Goal: Communication & Community: Participate in discussion

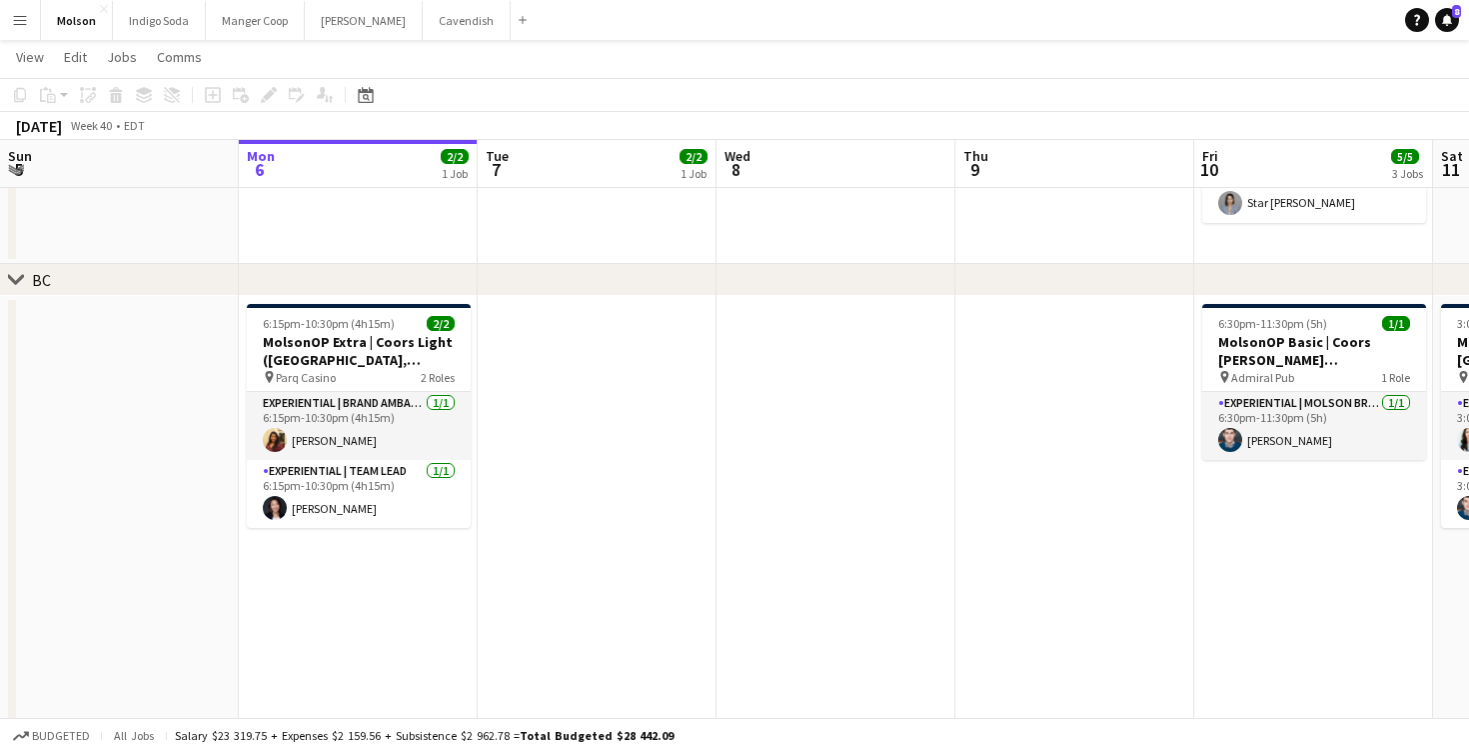
scroll to position [1192, 0]
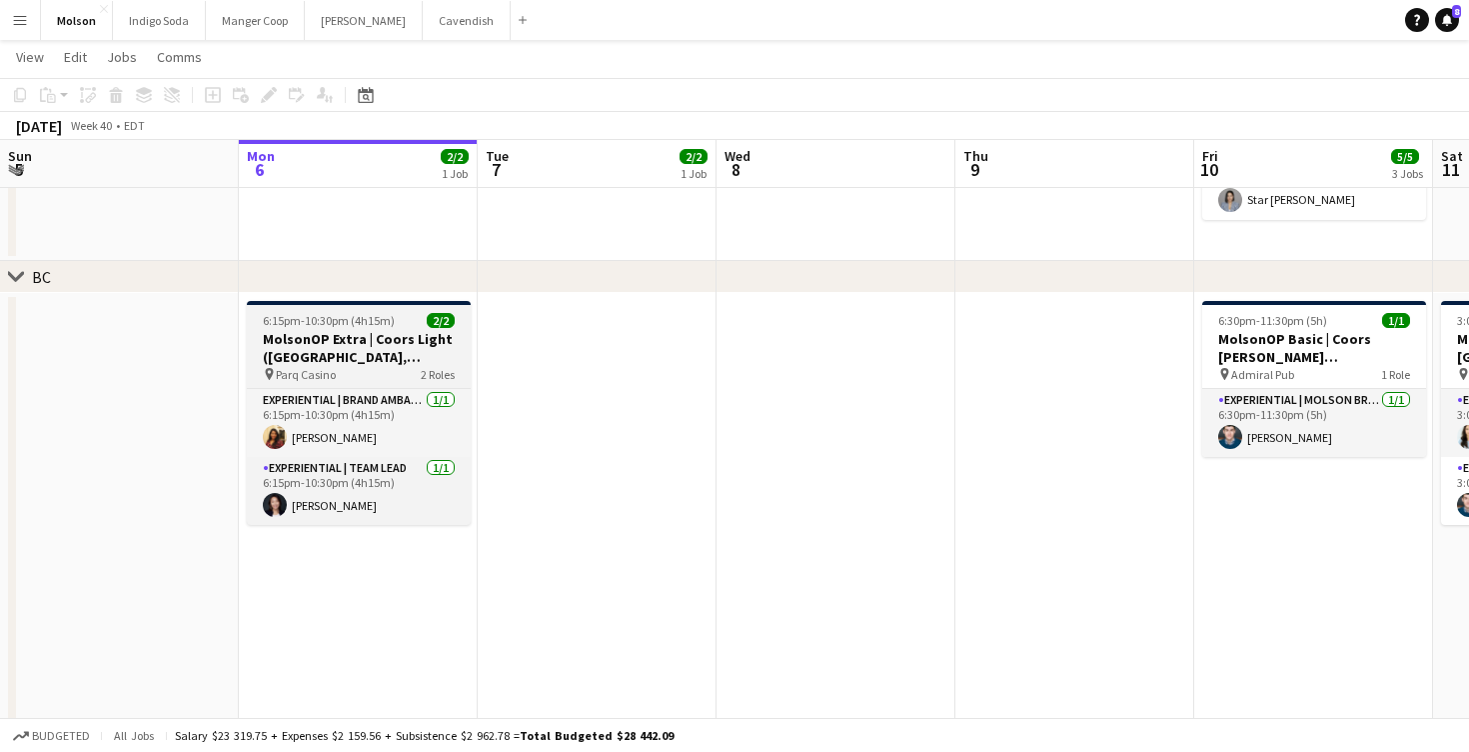
click at [385, 347] on h3 "MolsonOP Extra | Coors Light ([GEOGRAPHIC_DATA], [GEOGRAPHIC_DATA])" at bounding box center [359, 348] width 224 height 36
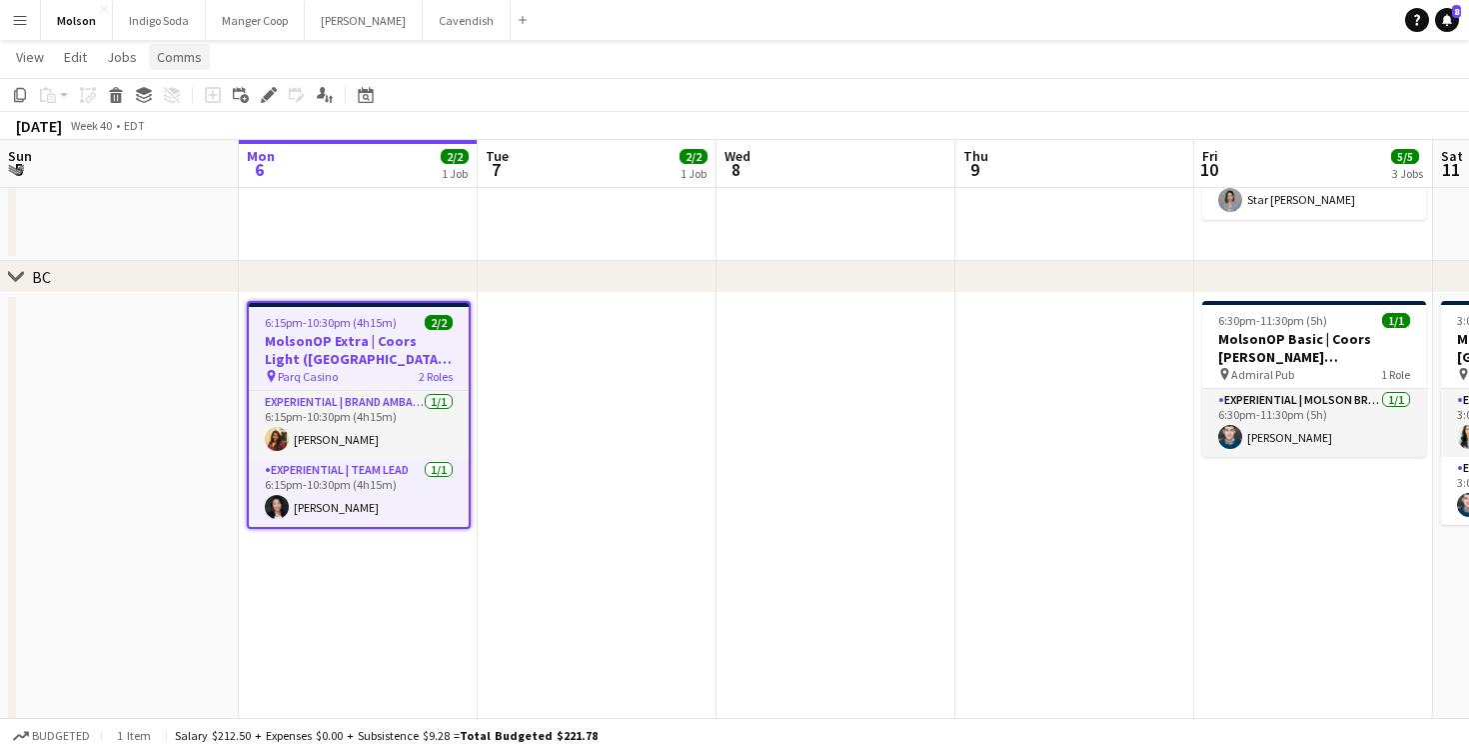
click at [184, 57] on span "Comms" at bounding box center [179, 57] width 45 height 18
click at [197, 134] on span "Create chat" at bounding box center [199, 142] width 70 height 18
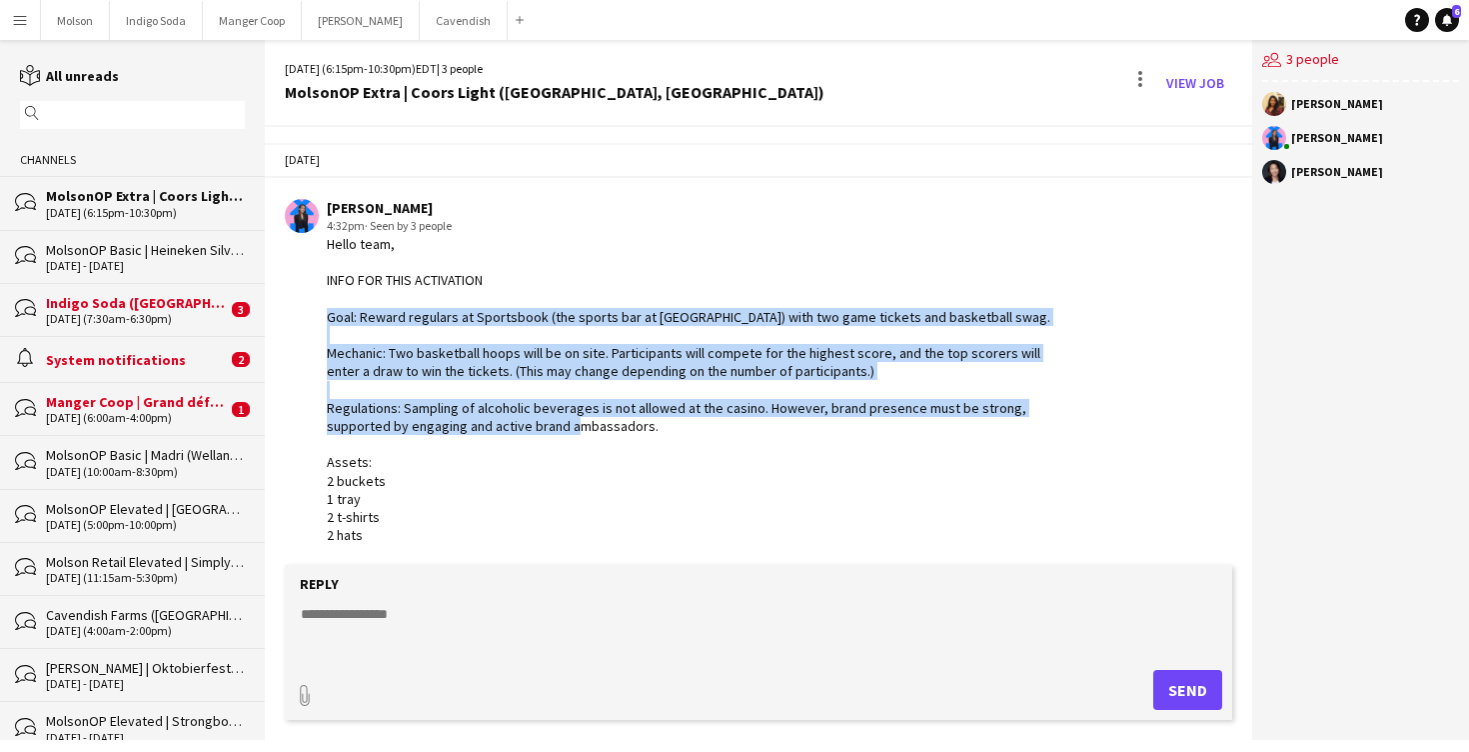
drag, startPoint x: 334, startPoint y: 303, endPoint x: 623, endPoint y: 438, distance: 318.8
click at [623, 438] on div "Hello team, INFO FOR THIS ACTIVATION Goal: Reward regulars at Sportsbook (the s…" at bounding box center [701, 389] width 749 height 309
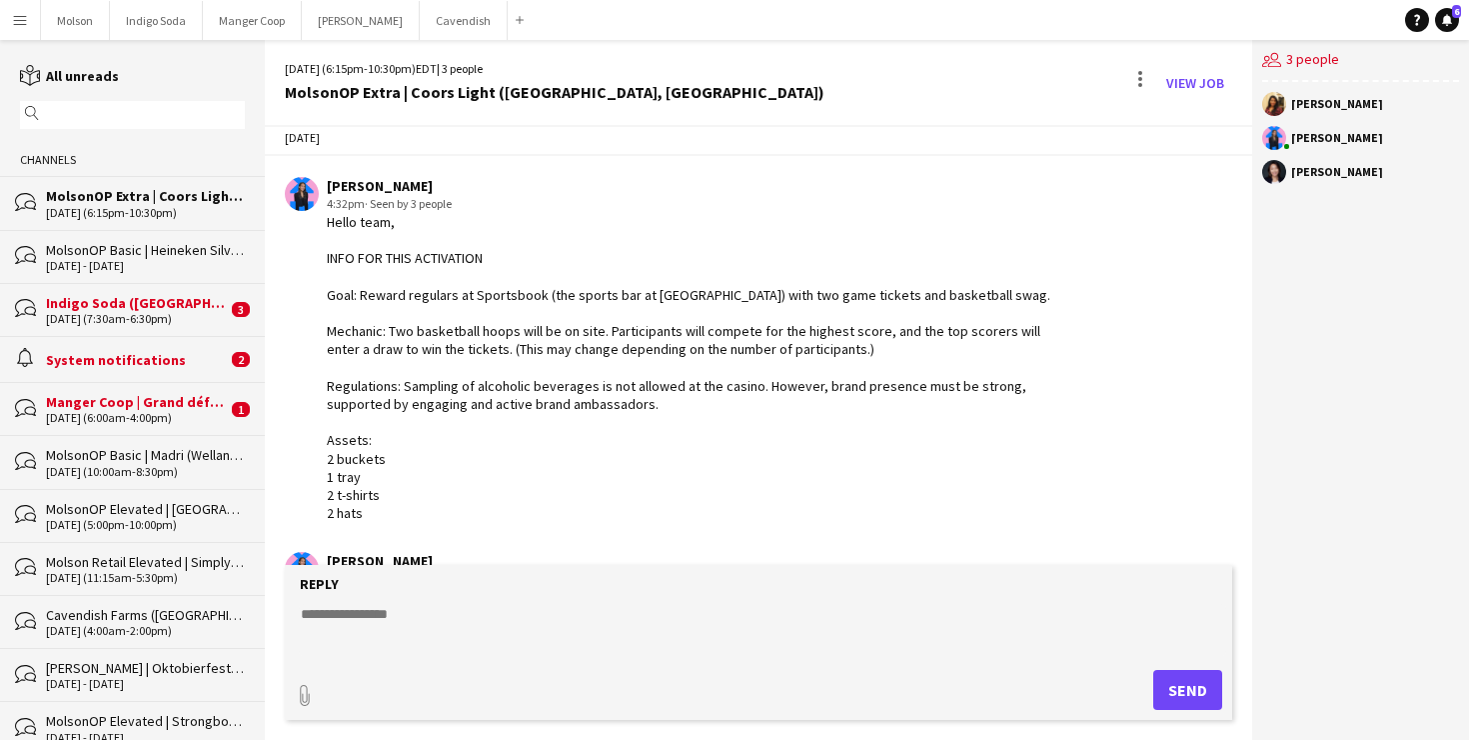
scroll to position [699, 0]
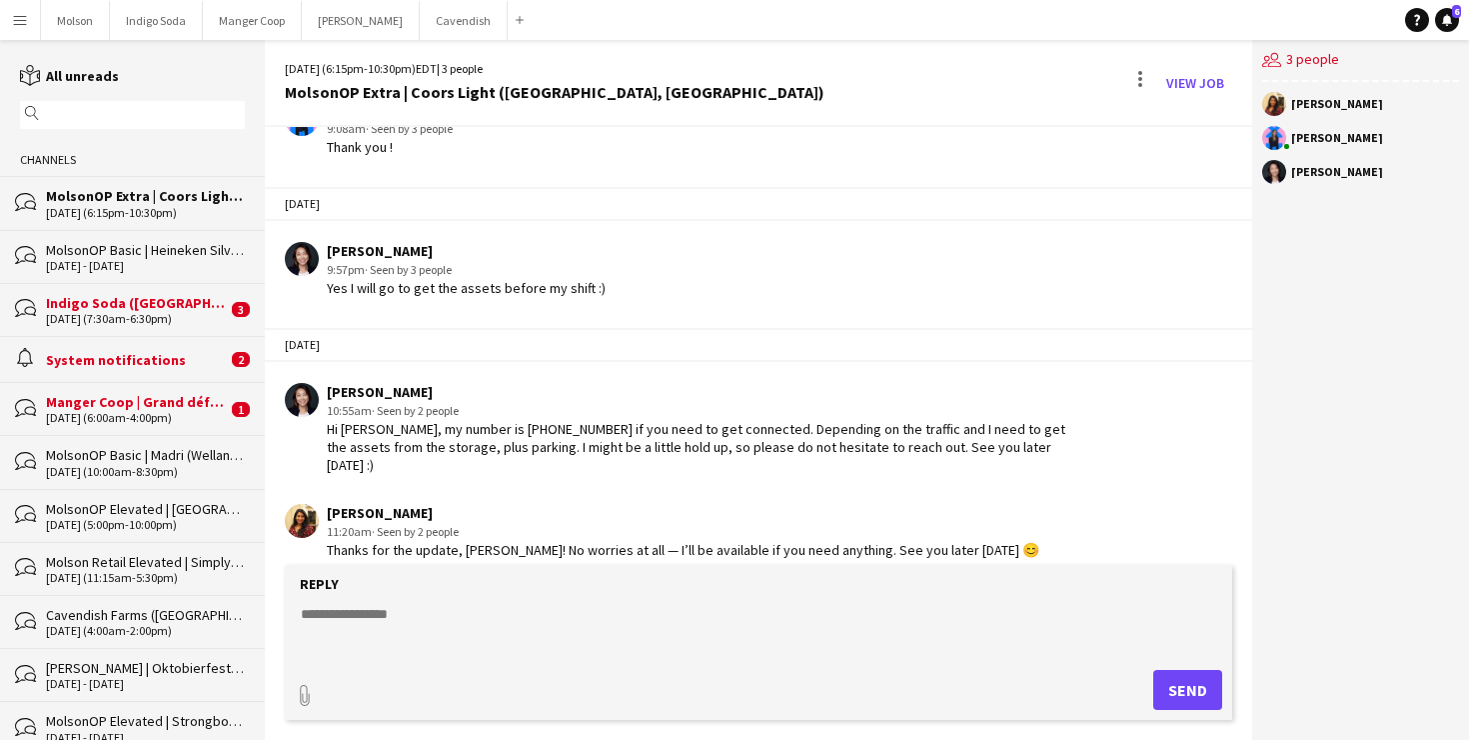
click at [403, 610] on textarea at bounding box center [762, 630] width 927 height 52
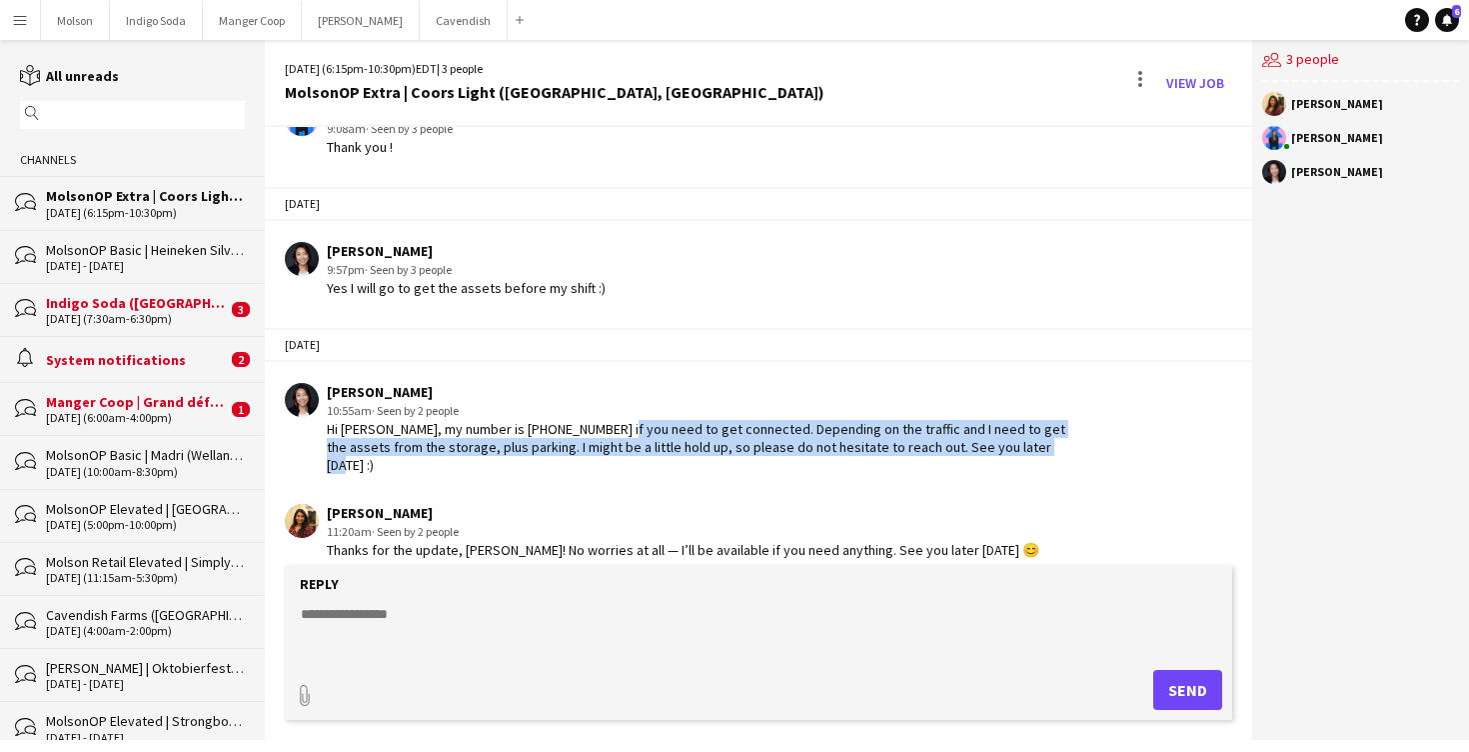
drag, startPoint x: 595, startPoint y: 424, endPoint x: 971, endPoint y: 461, distance: 378.6
click at [971, 466] on div "10-01-2025 Laurence Pare 4:32pm · Seen by 3 people Hello team, INFO FOR THIS AC…" at bounding box center [758, 0] width 987 height 1145
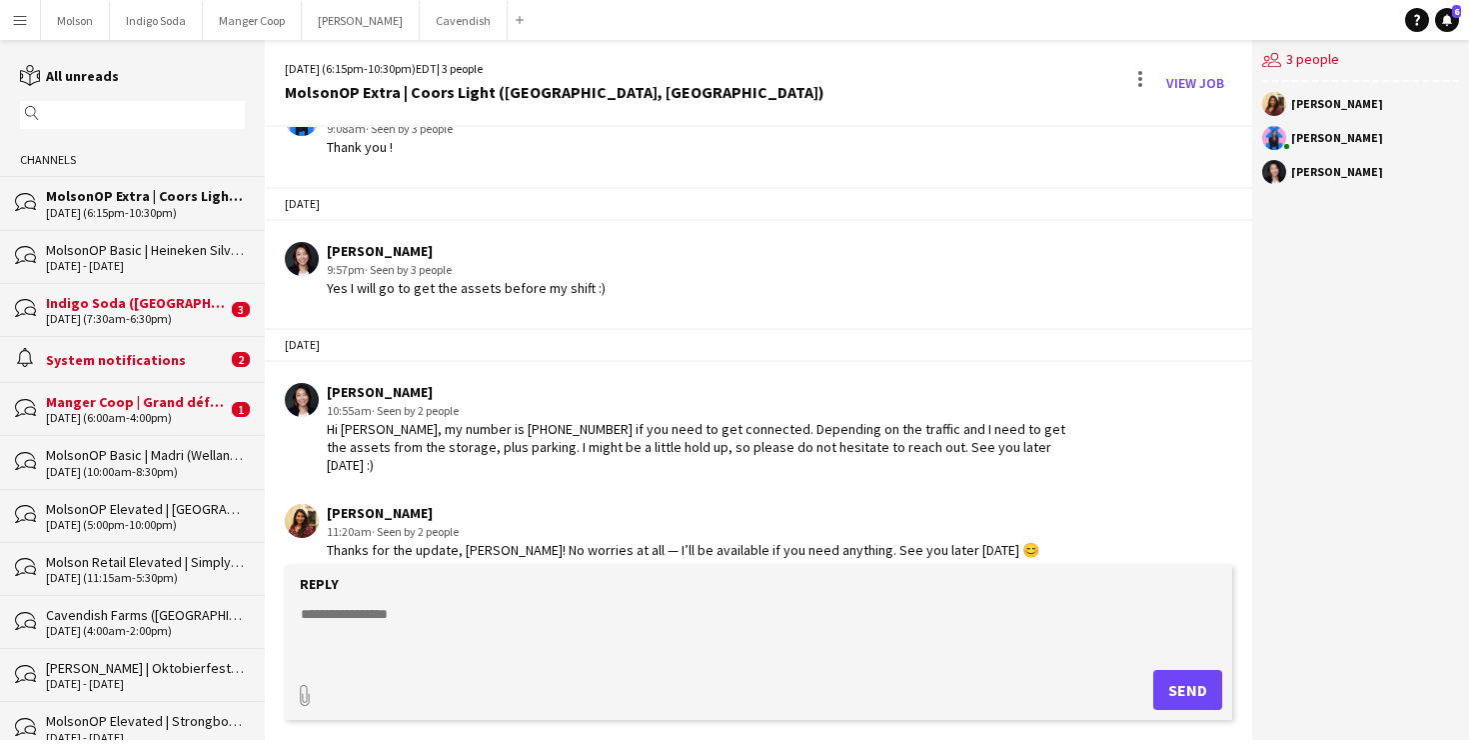
click at [982, 456] on app-chat-message "Dora Lo 10:55am · Seen by 2 people Hi Naga, my number is +1 (778) 723-5931 if y…" at bounding box center [758, 428] width 987 height 111
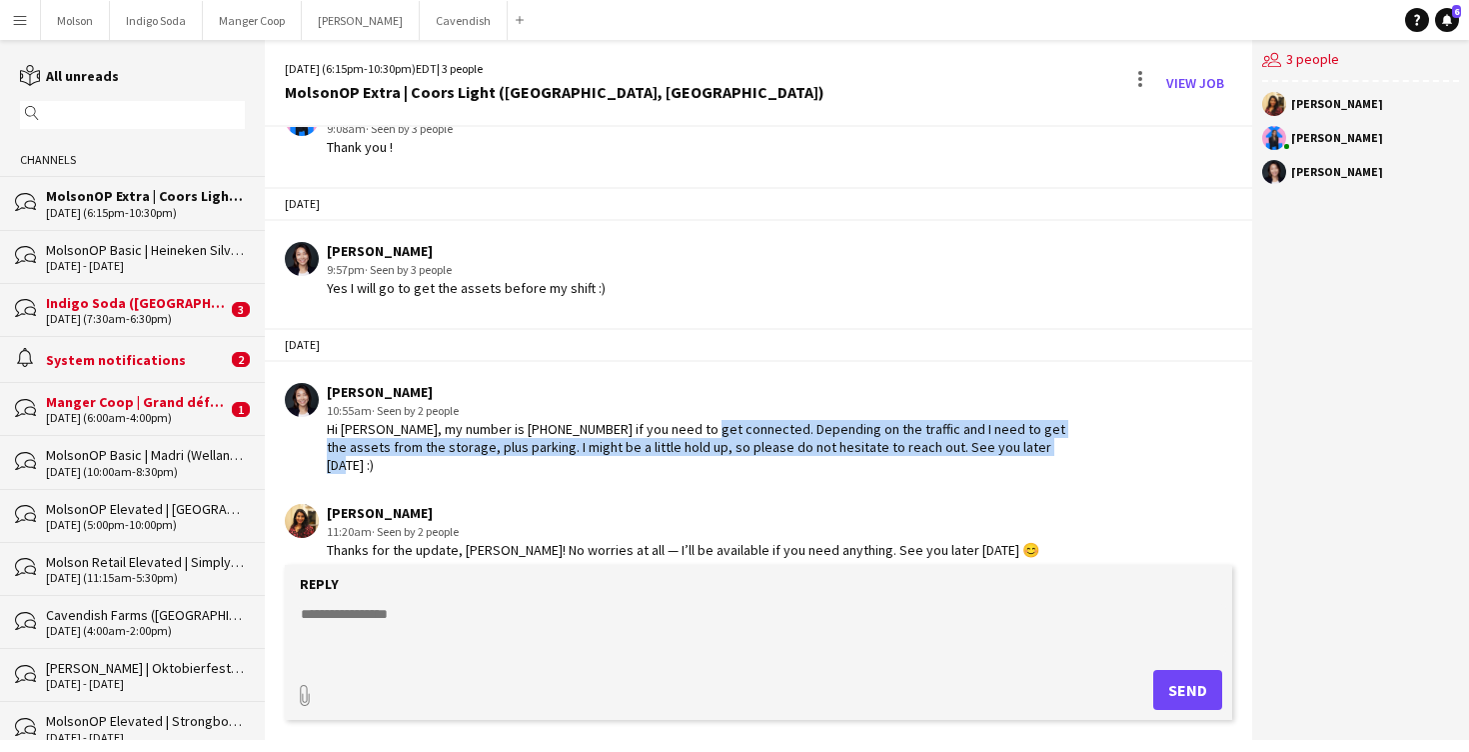
drag, startPoint x: 991, startPoint y: 457, endPoint x: 676, endPoint y: 428, distance: 317.1
click at [676, 428] on app-chat-message "Dora Lo 10:55am · Seen by 2 people Hi Naga, my number is +1 (778) 723-5931 if y…" at bounding box center [758, 428] width 987 height 111
click at [675, 428] on div "Hi Naga, my number is +1 (778) 723-5931 if you need to get connected. Depending…" at bounding box center [701, 447] width 749 height 55
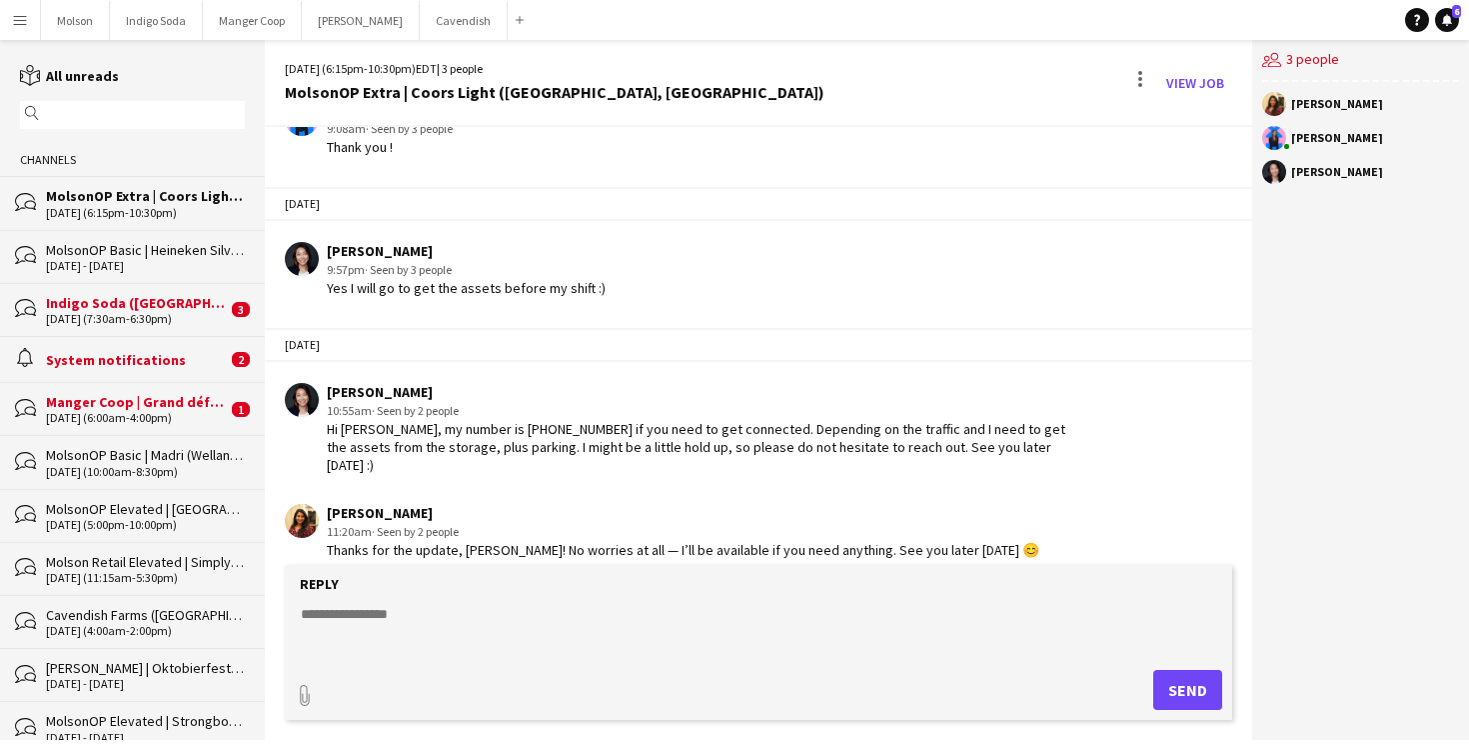
click at [387, 605] on textarea at bounding box center [762, 630] width 927 height 52
drag, startPoint x: 704, startPoint y: 521, endPoint x: 956, endPoint y: 520, distance: 252.8
click at [956, 520] on div "Naga Mounika Pinnamaneni 11:20am · Seen by 2 people Thanks for the update, Dora…" at bounding box center [680, 531] width 790 height 55
click at [963, 528] on div "Naga Mounika Pinnamaneni 11:20am · Seen by 2 people Thanks for the update, Dora…" at bounding box center [680, 531] width 790 height 55
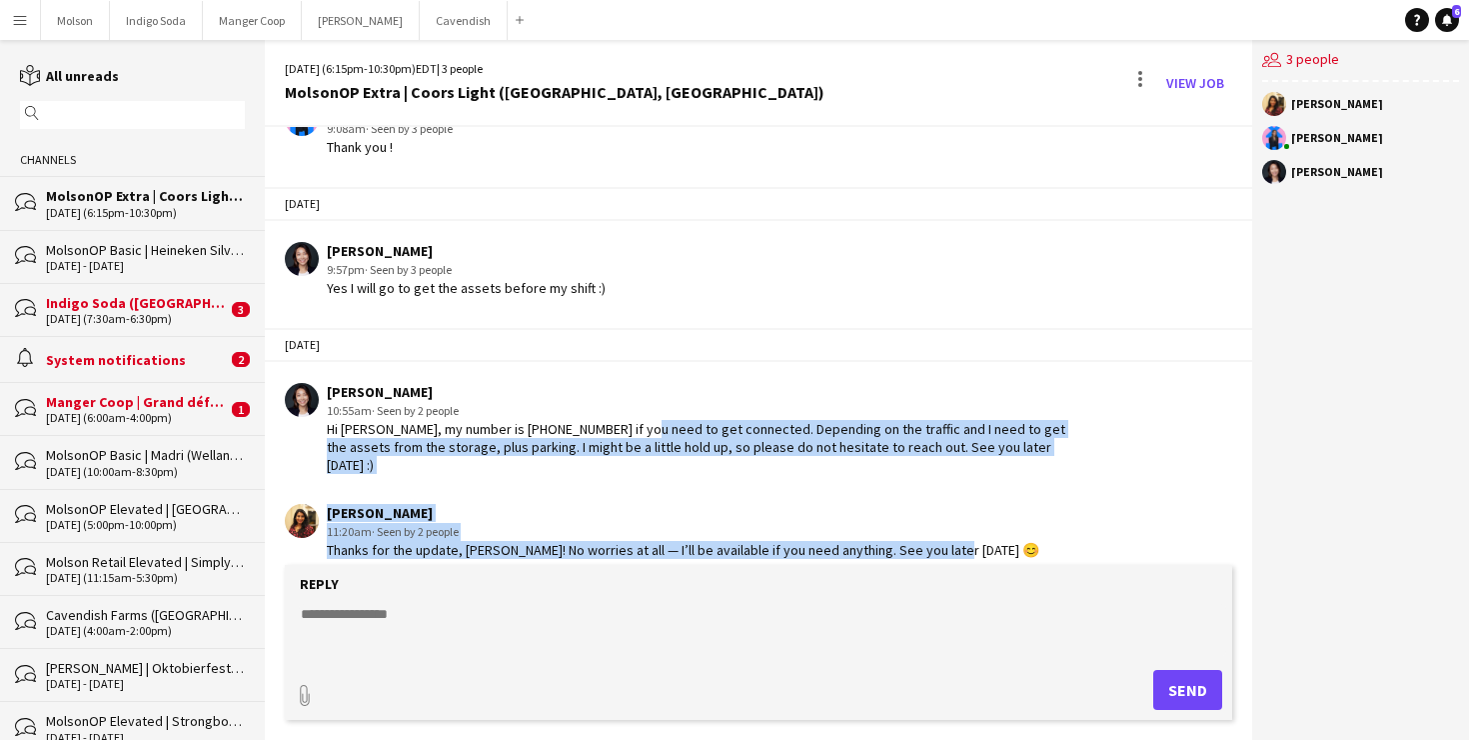
drag, startPoint x: 940, startPoint y: 530, endPoint x: 622, endPoint y: 424, distance: 335.9
click at [622, 424] on div "10-01-2025 Laurence Pare 4:32pm · Seen by 3 people Hello team, INFO FOR THIS AC…" at bounding box center [758, 0] width 987 height 1145
click at [622, 424] on div "Hi Naga, my number is +1 (778) 723-5931 if you need to get connected. Depending…" at bounding box center [701, 447] width 749 height 55
drag, startPoint x: 622, startPoint y: 424, endPoint x: 989, endPoint y: 527, distance: 381.9
click at [993, 527] on div "10-01-2025 Laurence Pare 4:32pm · Seen by 3 people Hello team, INFO FOR THIS AC…" at bounding box center [758, 0] width 987 height 1145
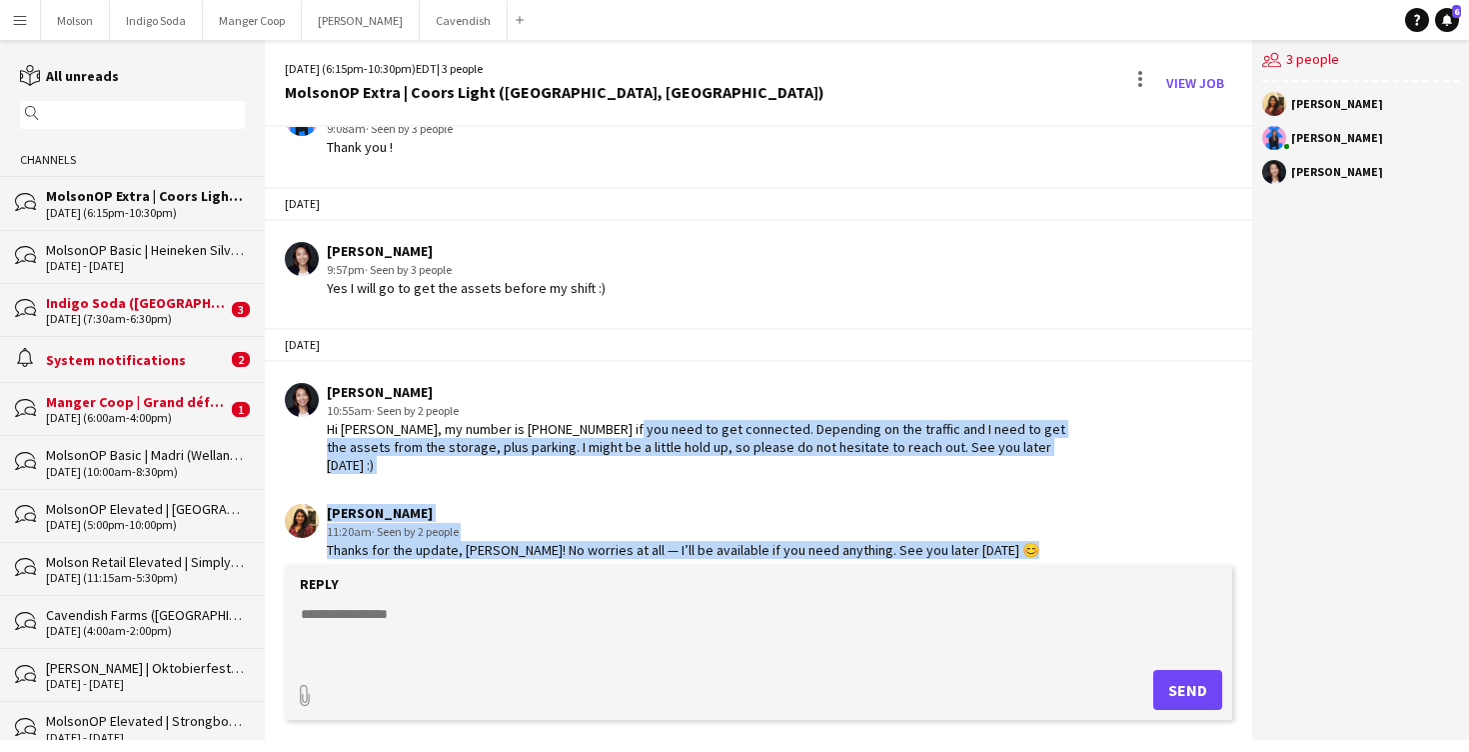
click at [989, 527] on div "Naga Mounika Pinnamaneni 11:20am · Seen by 2 people Thanks for the update, Dora…" at bounding box center [680, 531] width 790 height 55
drag, startPoint x: 979, startPoint y: 542, endPoint x: 892, endPoint y: 403, distance: 163.9
click at [892, 403] on div "10-01-2025 Laurence Pare 4:32pm · Seen by 3 people Hello team, INFO FOR THIS AC…" at bounding box center [758, 0] width 987 height 1145
click at [892, 403] on div "10:55am · Seen by 2 people" at bounding box center [701, 411] width 749 height 18
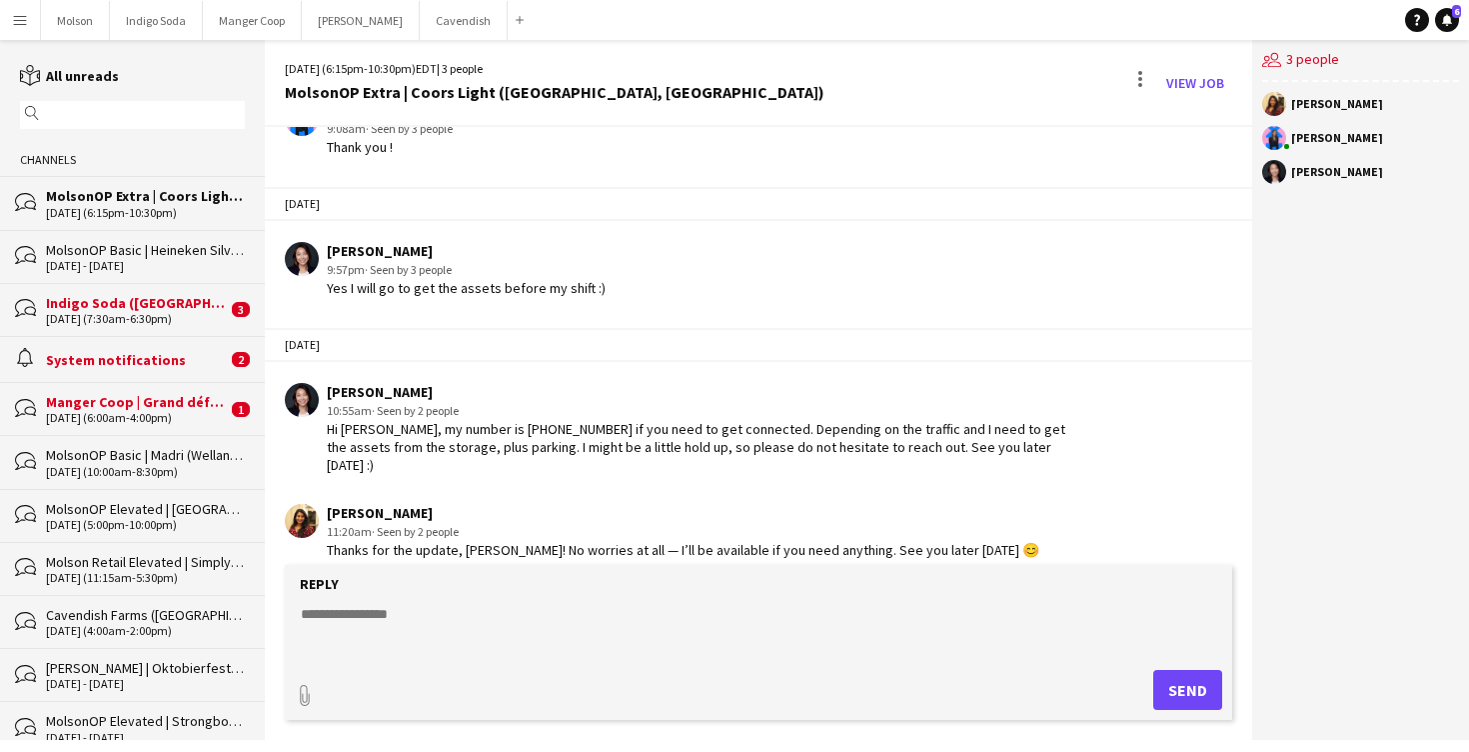
click at [142, 413] on div "[DATE] (6:00am-4:00pm)" at bounding box center [136, 418] width 181 height 14
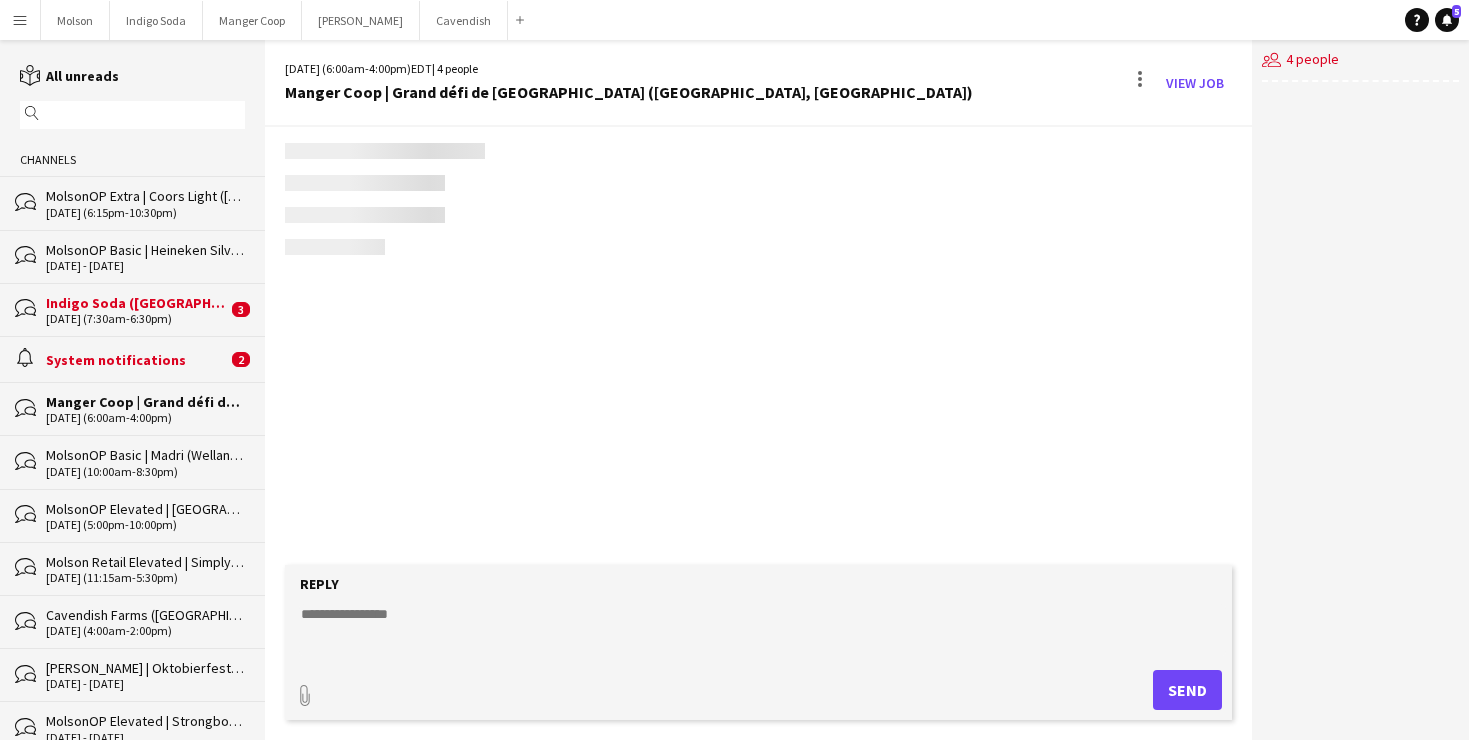
scroll to position [2465, 0]
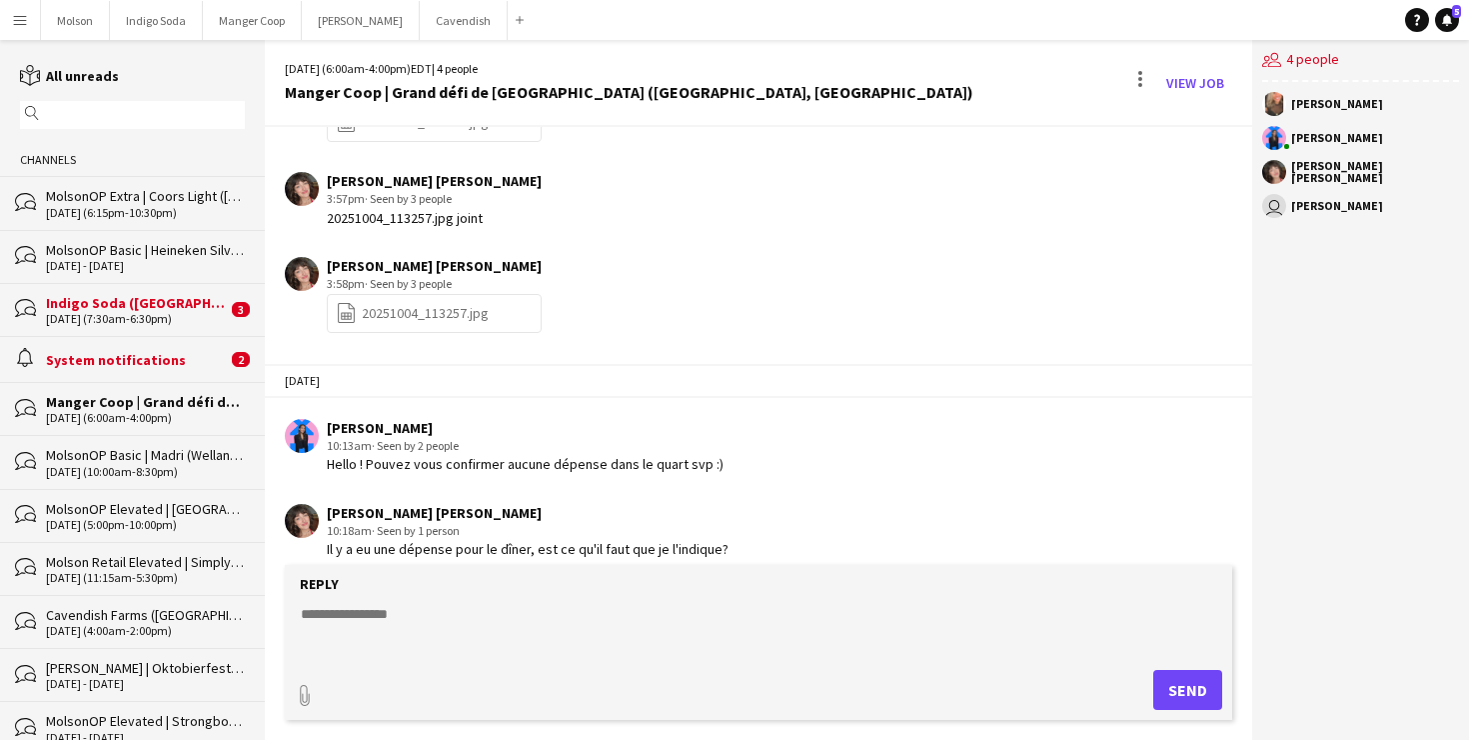
click at [480, 540] on div "Il y a eu une dépense pour le dîner, est ce qu'il faut que je l'indique?" at bounding box center [528, 549] width 402 height 18
click at [518, 540] on div "Il y a eu une dépense pour le dîner, est ce qu'il faut que je l'indique?" at bounding box center [528, 549] width 402 height 18
click at [676, 540] on div "Il y a eu une dépense pour le dîner, est ce qu'il faut que je l'indique?" at bounding box center [528, 549] width 402 height 18
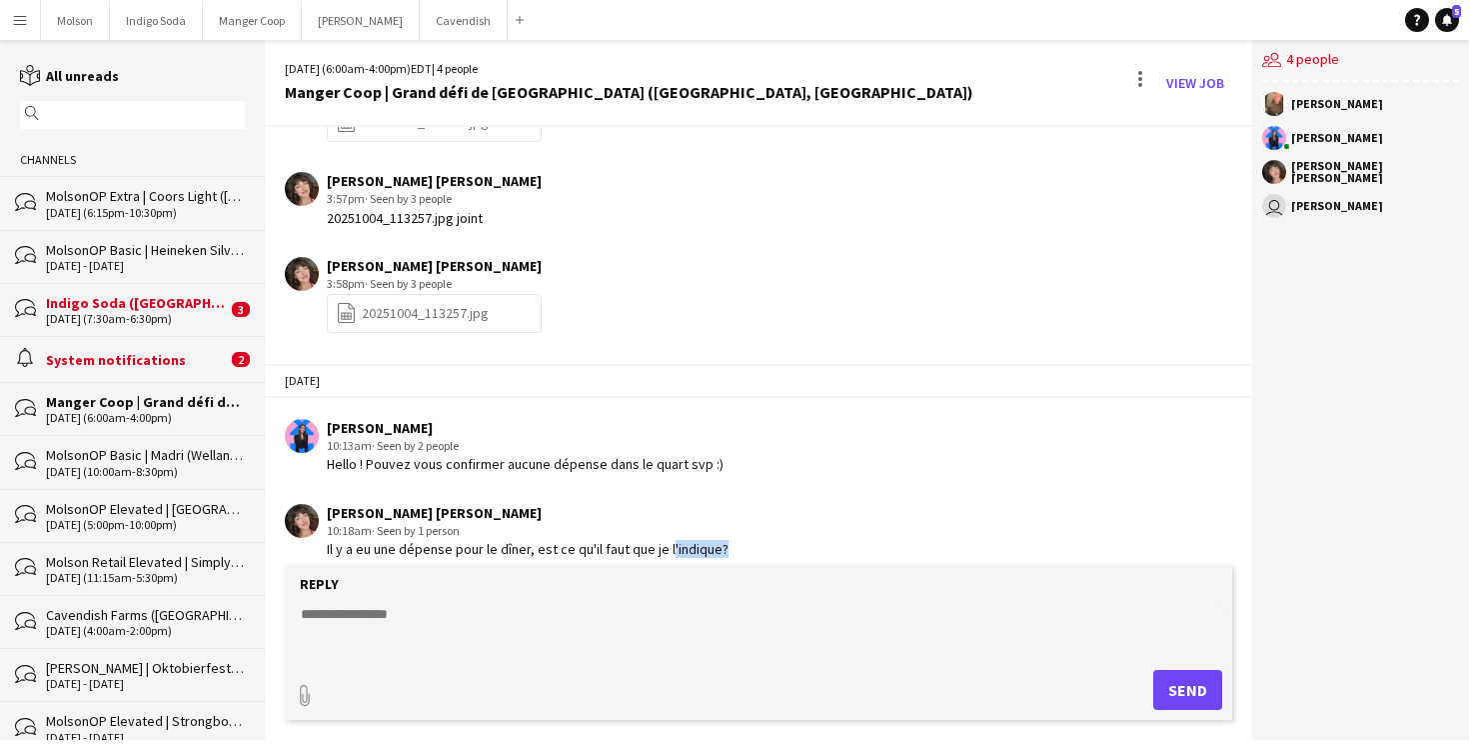
click at [676, 540] on div "Il y a eu une dépense pour le dîner, est ce qu'il faut que je l'indique?" at bounding box center [528, 549] width 402 height 18
click at [487, 611] on textarea at bounding box center [762, 630] width 927 height 52
type textarea "*"
type textarea "**********"
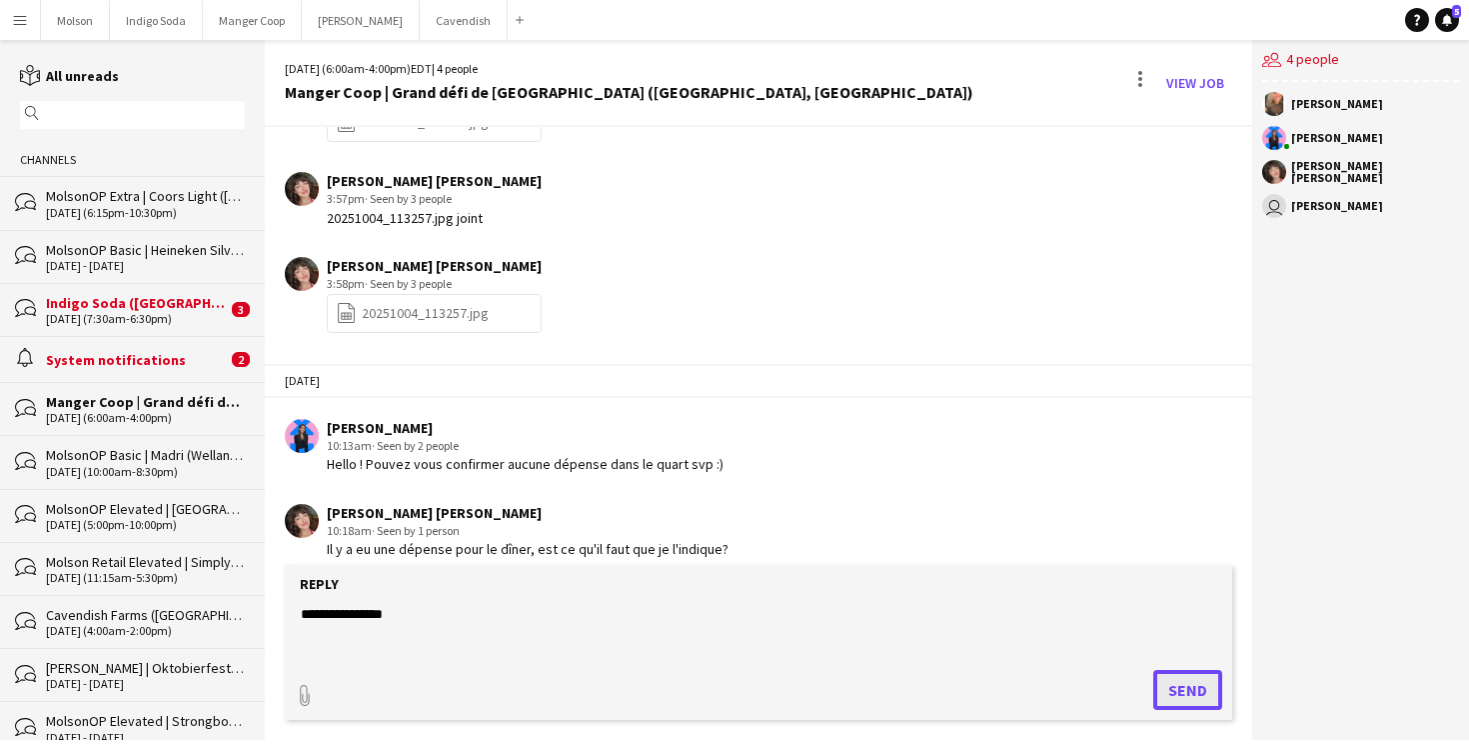
click at [1178, 680] on button "Send" at bounding box center [1187, 690] width 69 height 40
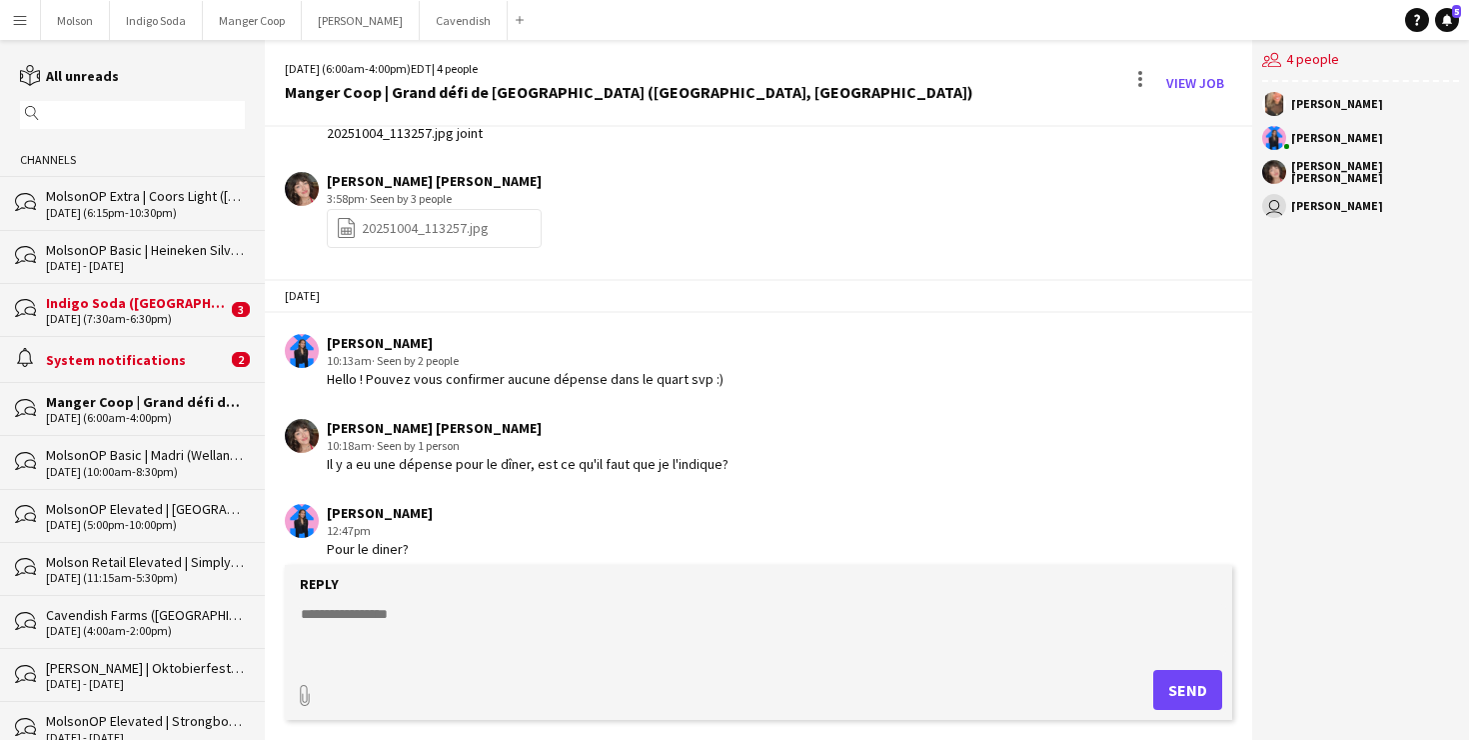
click at [588, 587] on div "Reply" at bounding box center [758, 584] width 927 height 18
click at [466, 621] on textarea at bounding box center [762, 630] width 927 height 52
drag, startPoint x: 735, startPoint y: 614, endPoint x: 189, endPoint y: 609, distance: 545.7
click at [189, 609] on div "reading All unreads magnifier Channels bubbles MolsonOP Extra | Coors Light (Va…" at bounding box center [734, 390] width 1469 height 700
paste textarea "*"
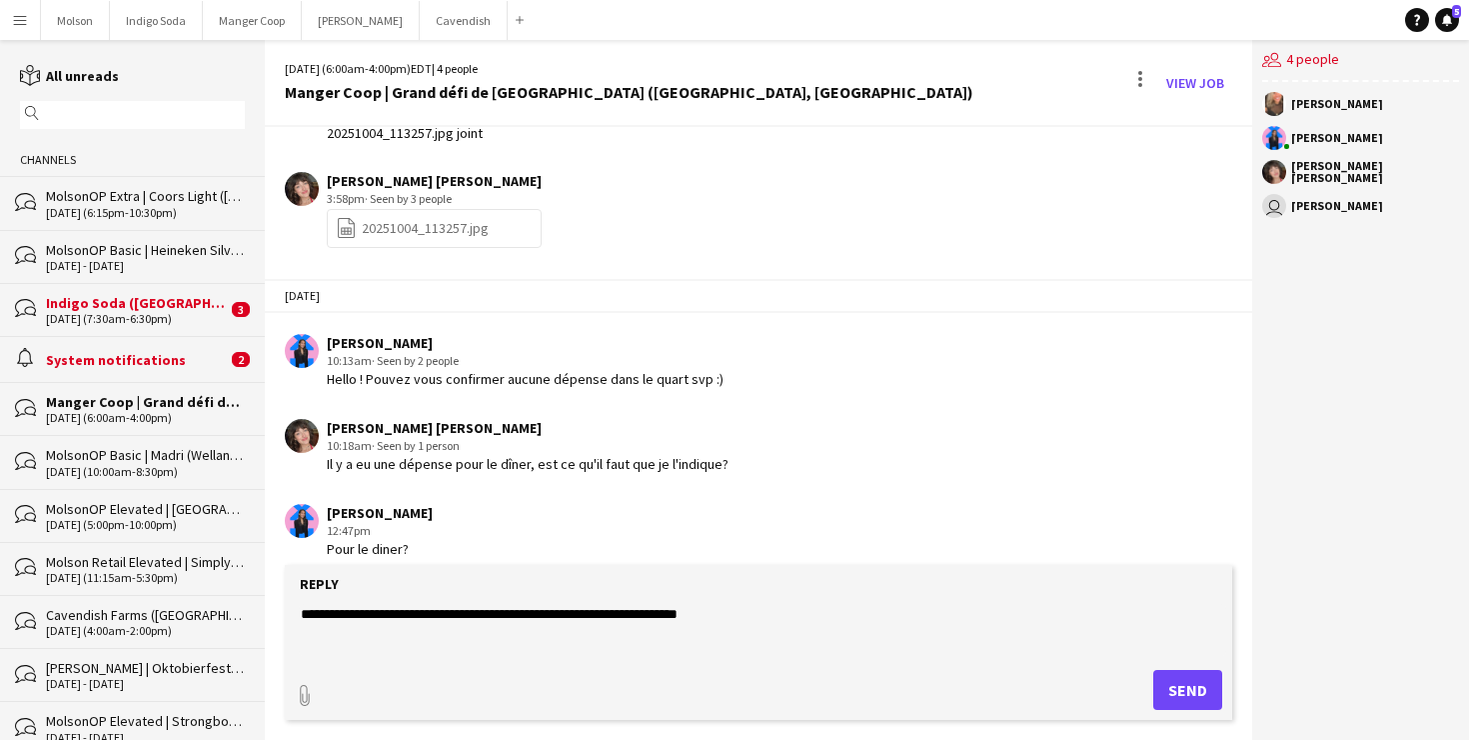
type textarea "**********"
click at [1214, 692] on button "Send" at bounding box center [1187, 690] width 69 height 40
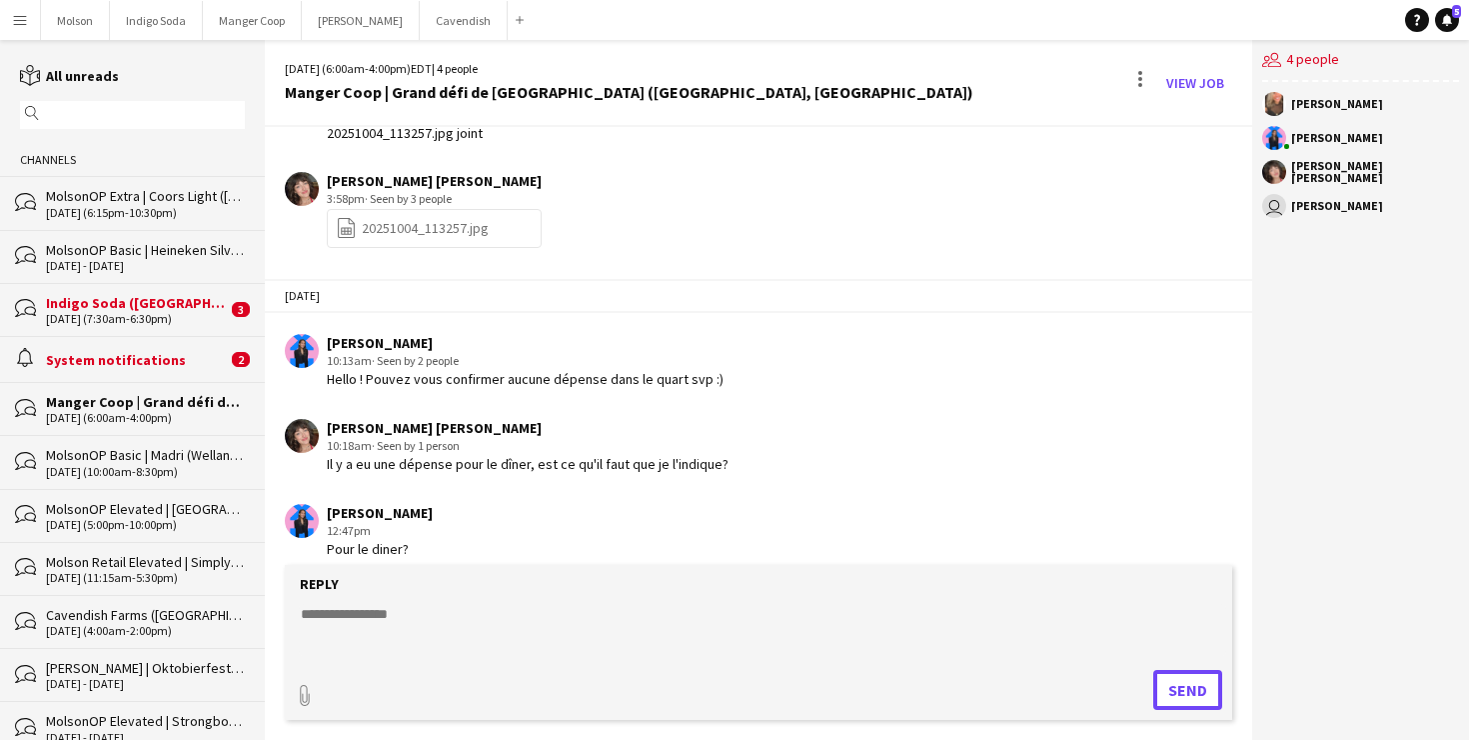
scroll to position [2635, 0]
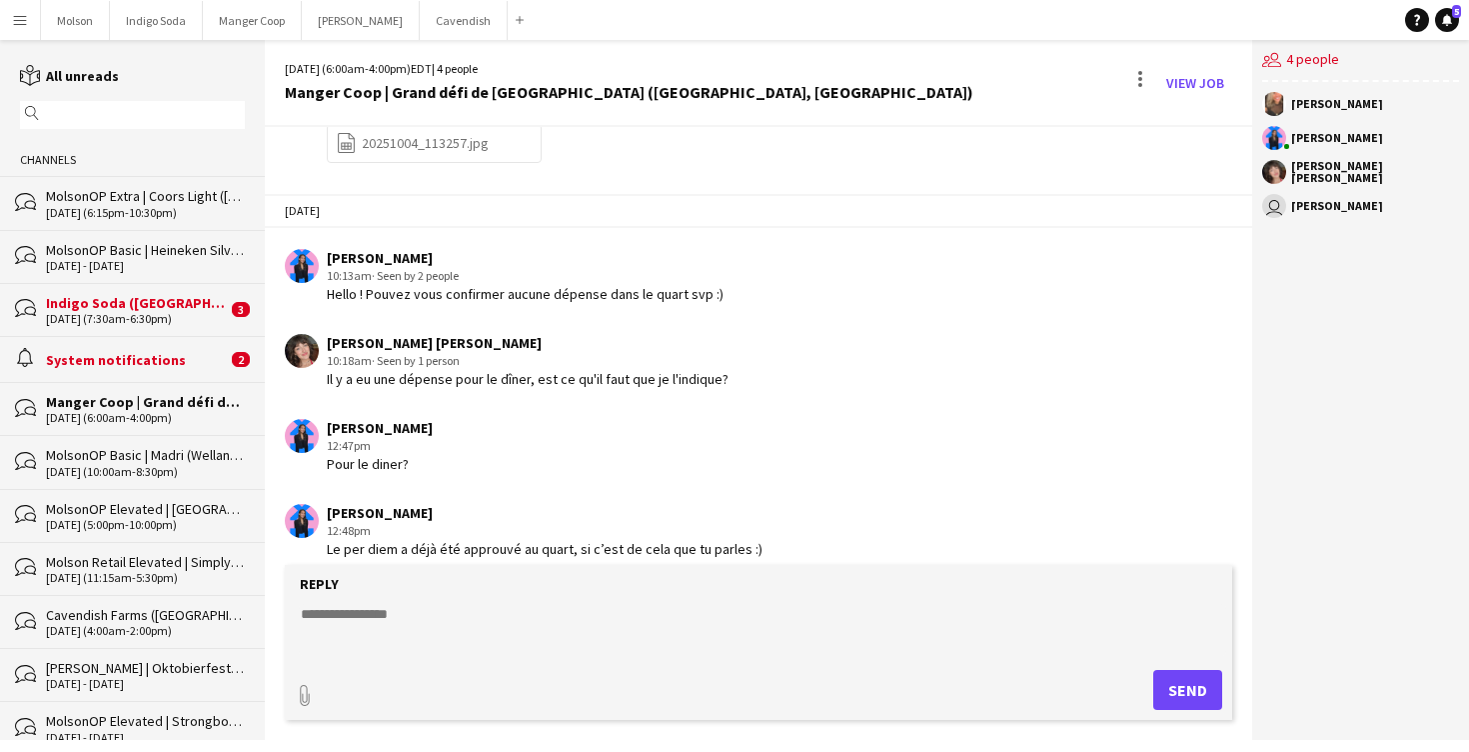
click at [85, 299] on div "Indigo Soda ([GEOGRAPHIC_DATA])" at bounding box center [136, 303] width 181 height 18
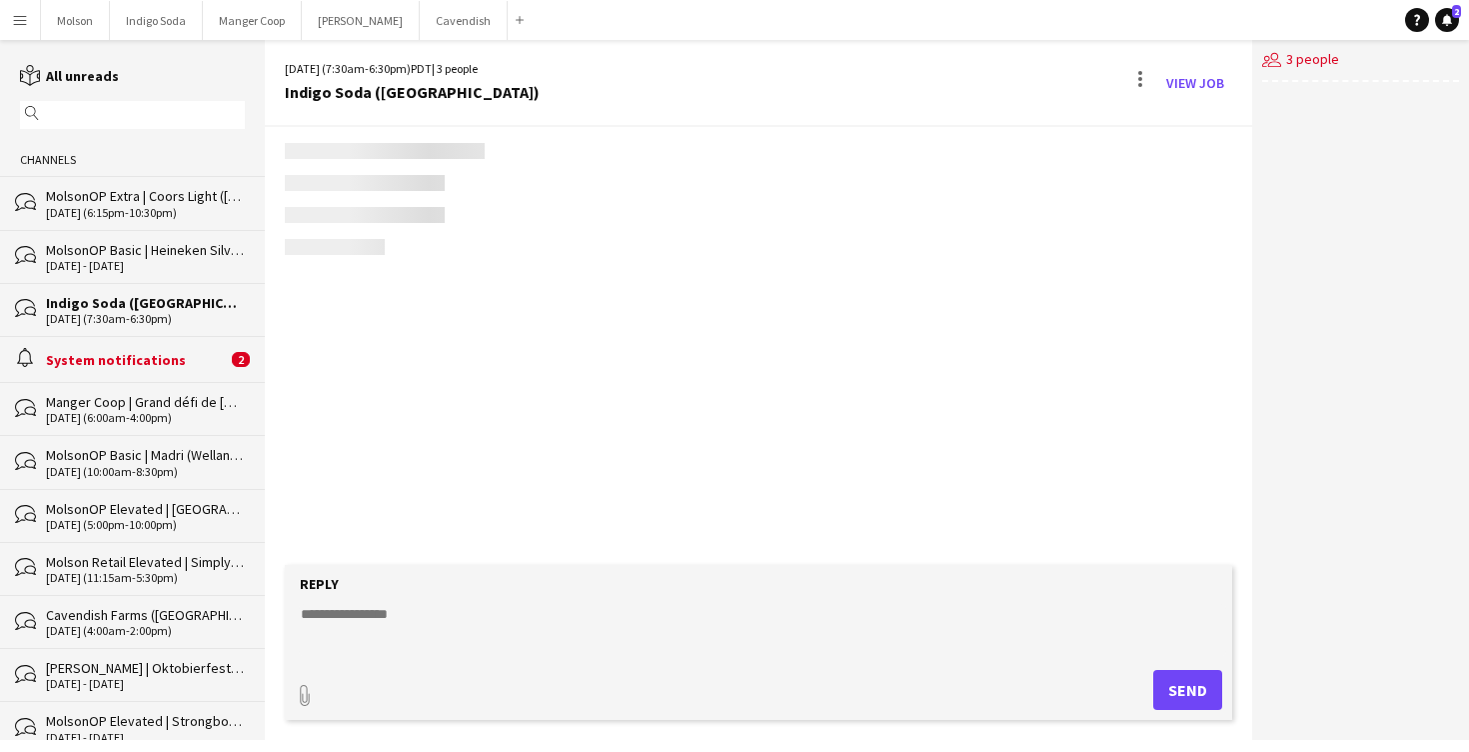
scroll to position [2414, 0]
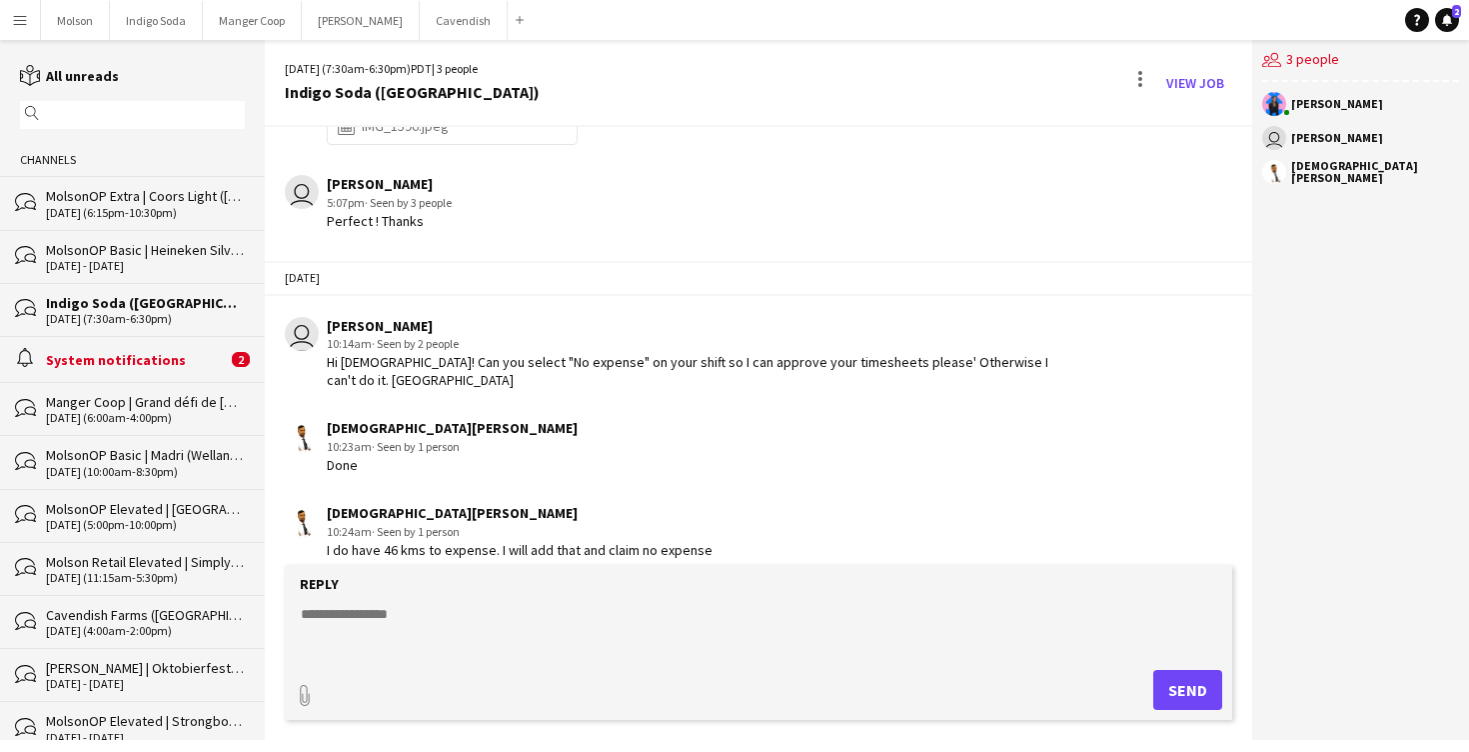
click at [485, 541] on div "I do have 46 kms to expense. I will add that and claim no expense" at bounding box center [520, 550] width 386 height 18
click at [455, 541] on div "I do have 46 kms to expense. I will add that and claim no expense" at bounding box center [520, 550] width 386 height 18
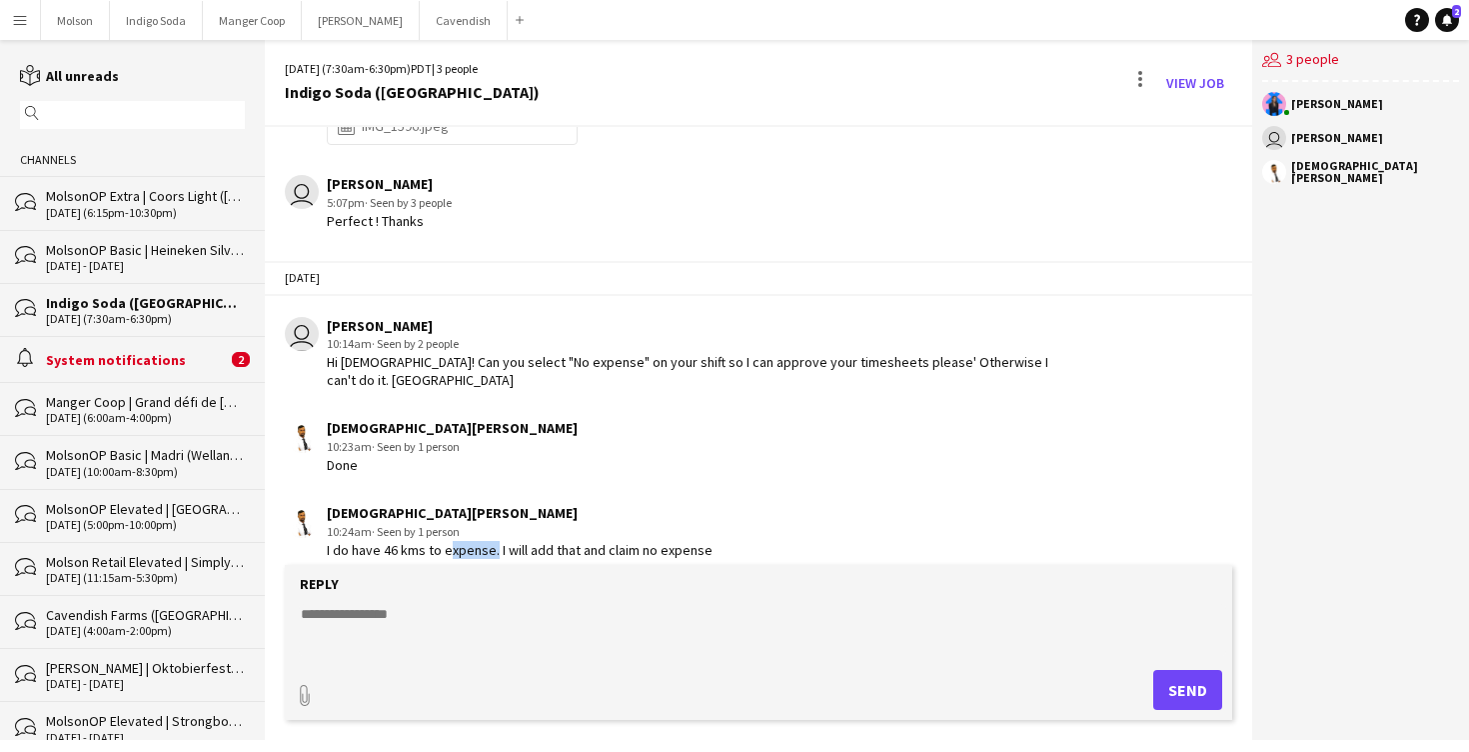
click at [455, 541] on div "I do have 46 kms to expense. I will add that and claim no expense" at bounding box center [520, 550] width 386 height 18
click at [397, 611] on textarea at bounding box center [762, 630] width 927 height 52
click at [121, 360] on div "System notifications" at bounding box center [136, 360] width 181 height 18
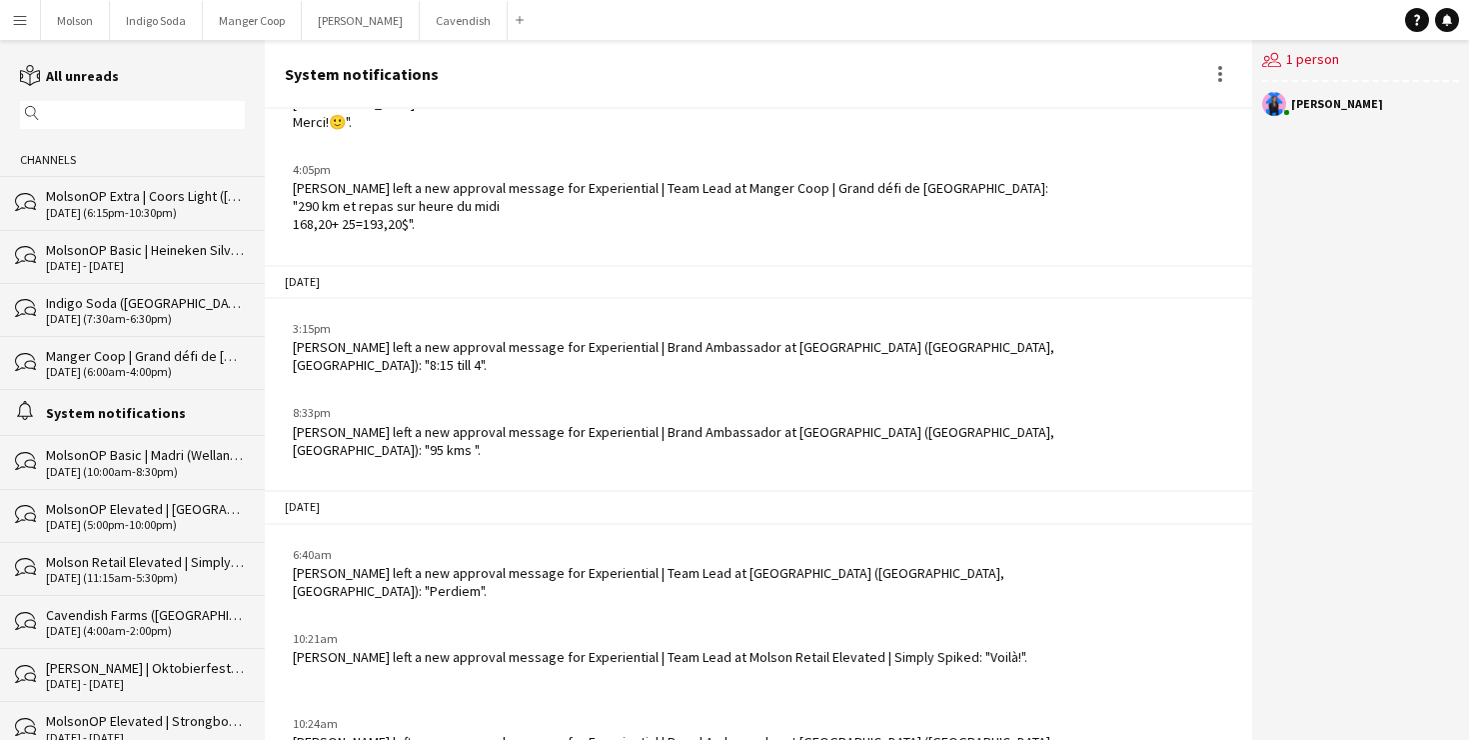
click at [25, 20] on app-icon "Menu" at bounding box center [20, 20] width 16 height 16
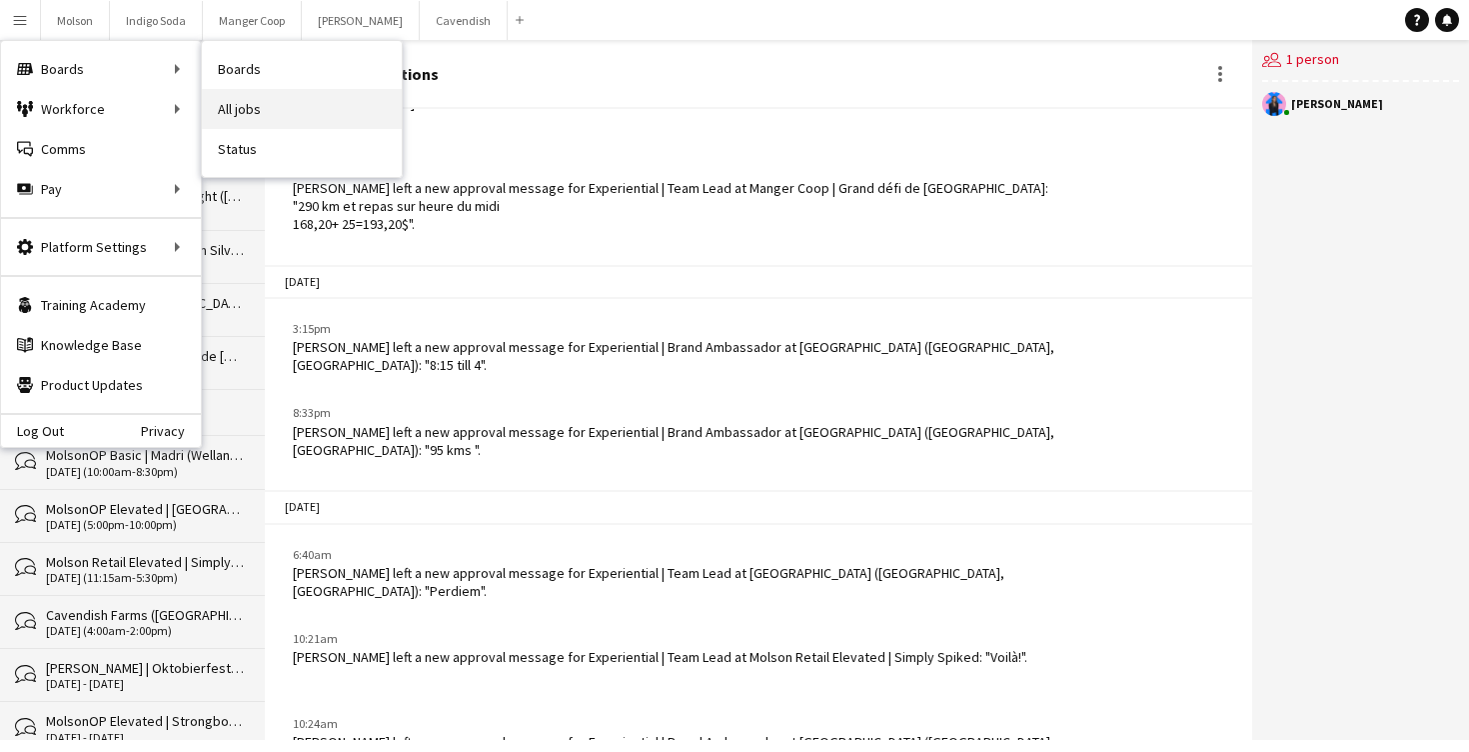
click at [248, 98] on link "All jobs" at bounding box center [302, 109] width 200 height 40
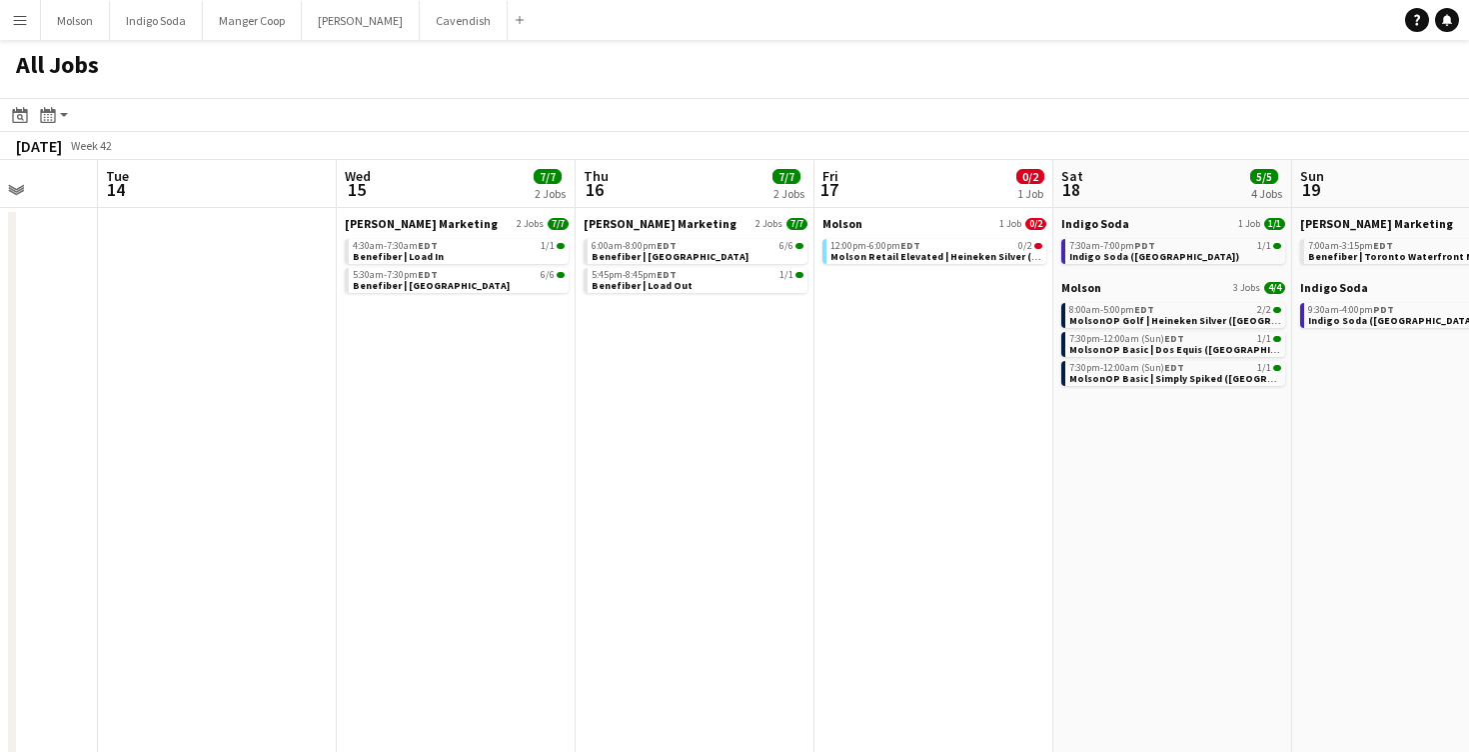
scroll to position [0, 643]
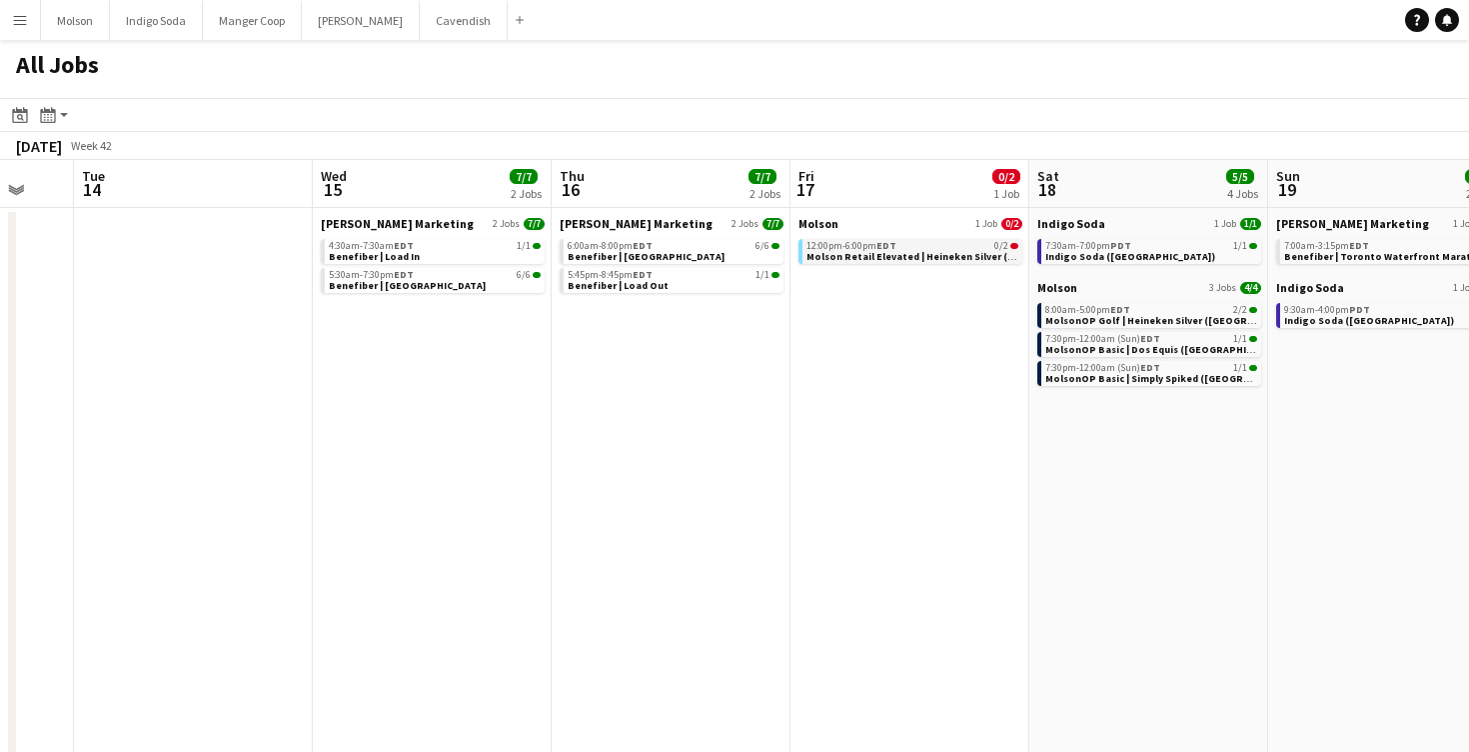
click at [998, 256] on span "Molson Retail Elevated | Heineken Silver ([GEOGRAPHIC_DATA], [GEOGRAPHIC_DATA])" at bounding box center [1012, 256] width 412 height 13
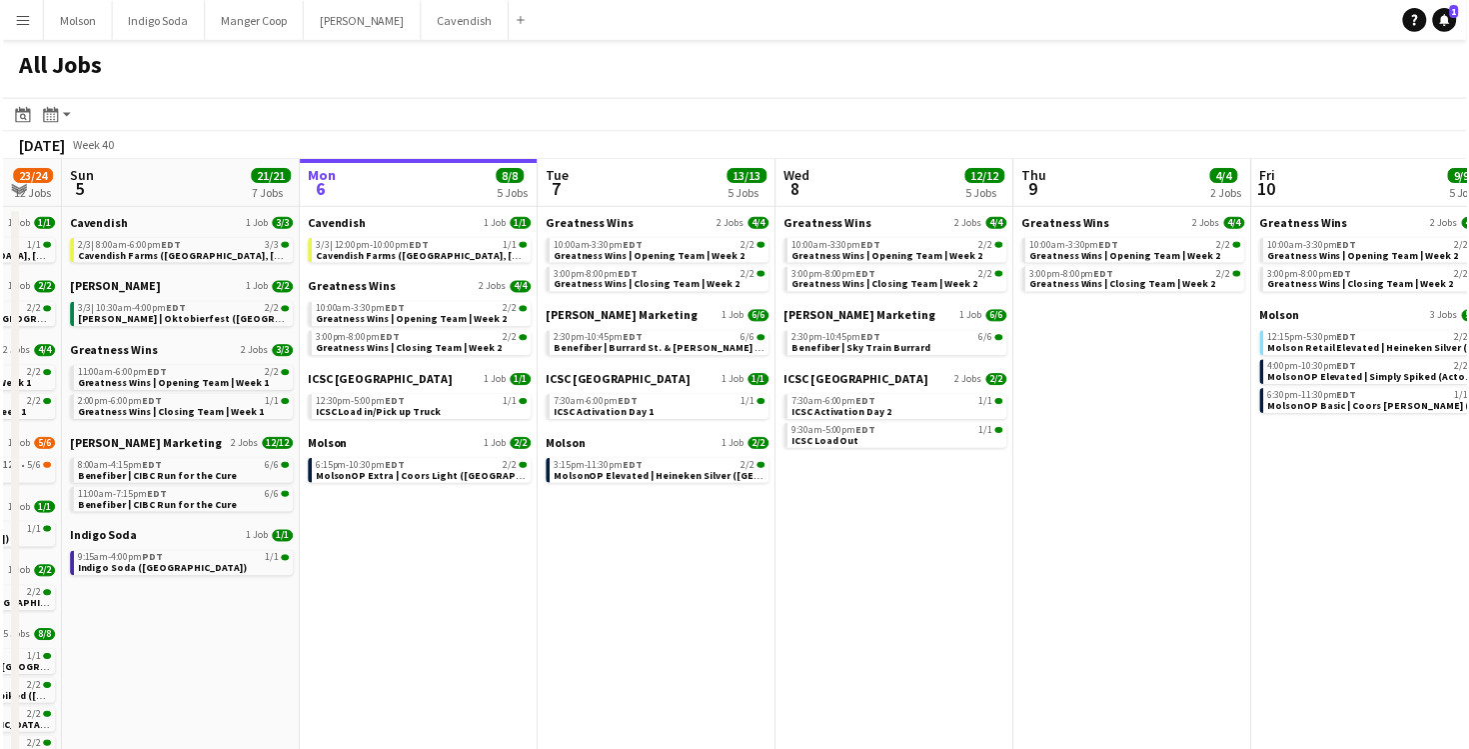
scroll to position [0, 418]
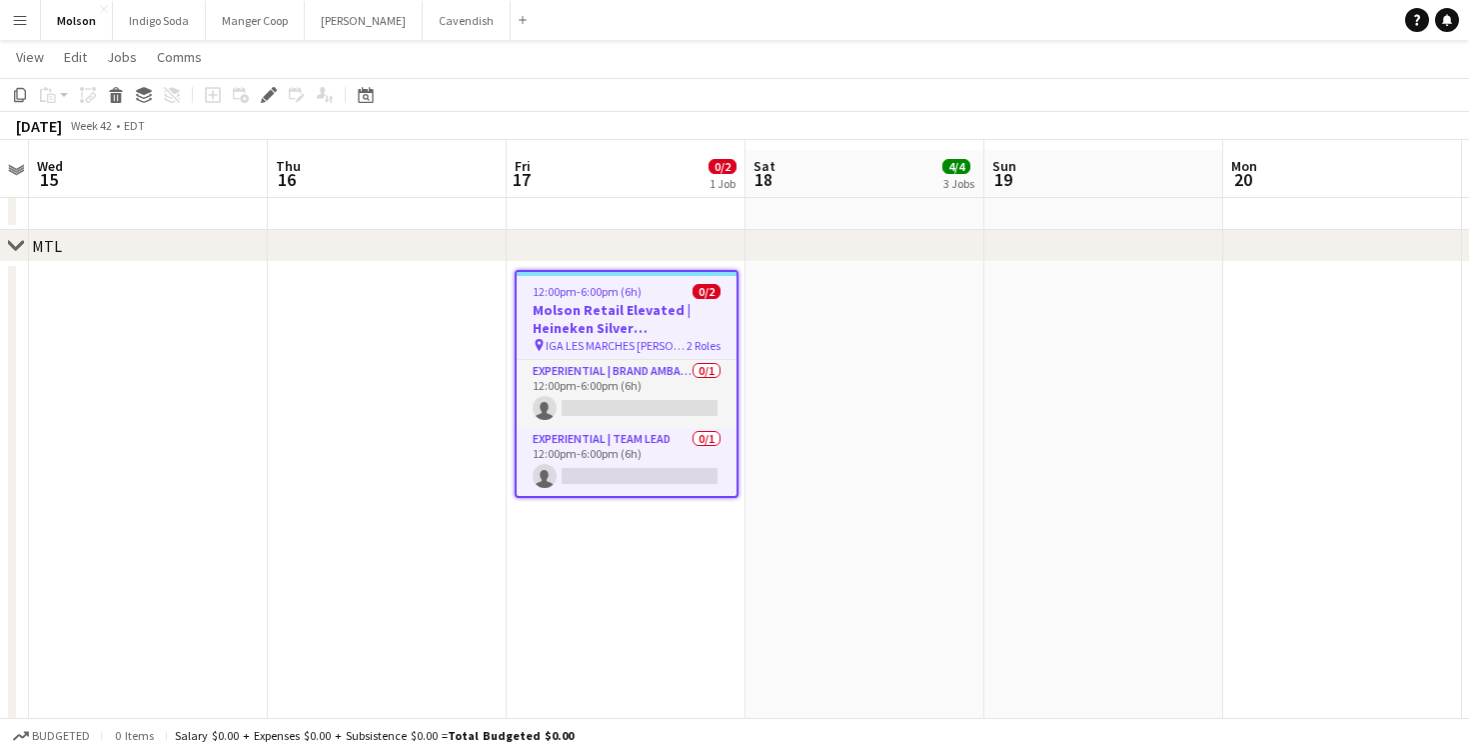
scroll to position [64, 0]
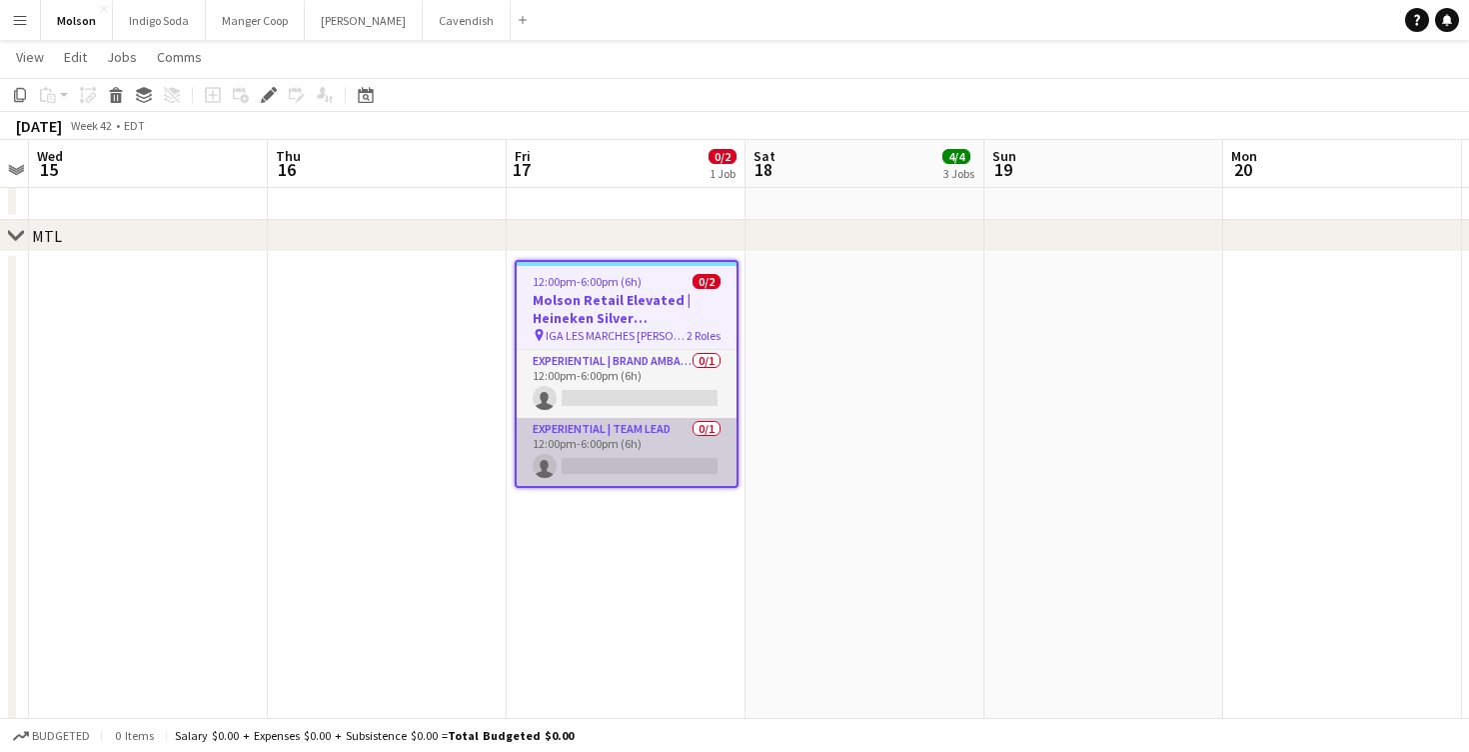
click at [633, 448] on app-card-role "Experiential | Team Lead 0/1 12:00pm-6:00pm (6h) single-neutral-actions" at bounding box center [627, 452] width 220 height 68
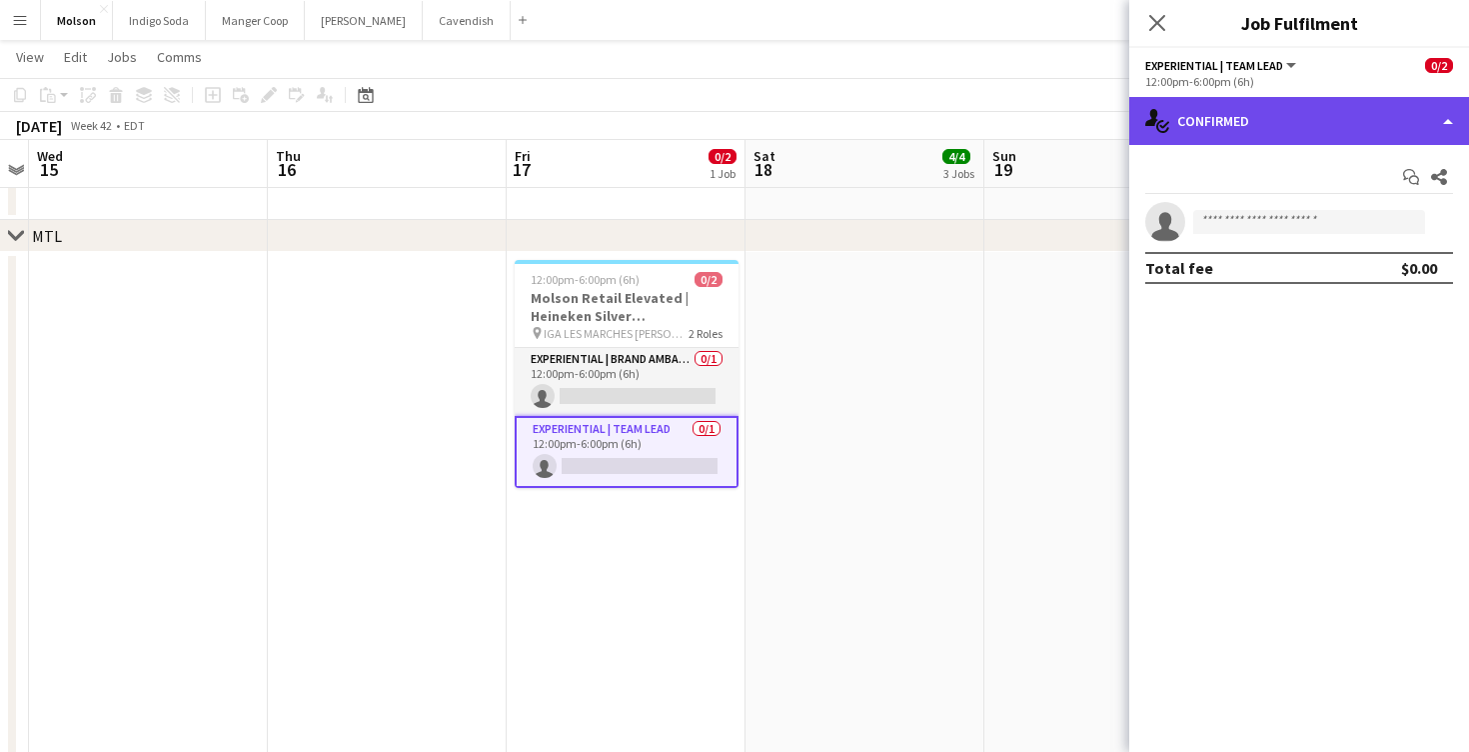
click at [1287, 132] on div "single-neutral-actions-check-2 Confirmed" at bounding box center [1299, 121] width 340 height 48
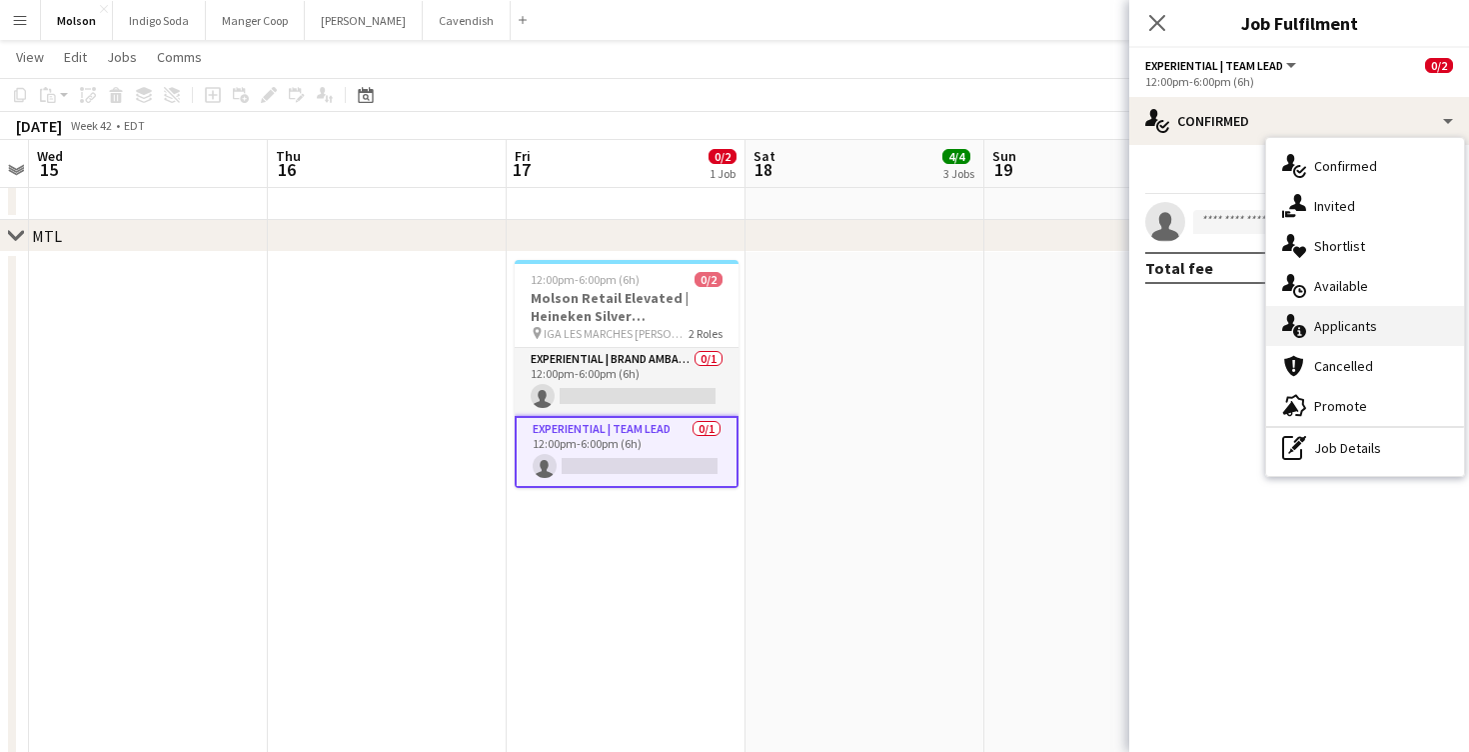
click at [1356, 320] on span "Applicants" at bounding box center [1345, 326] width 63 height 18
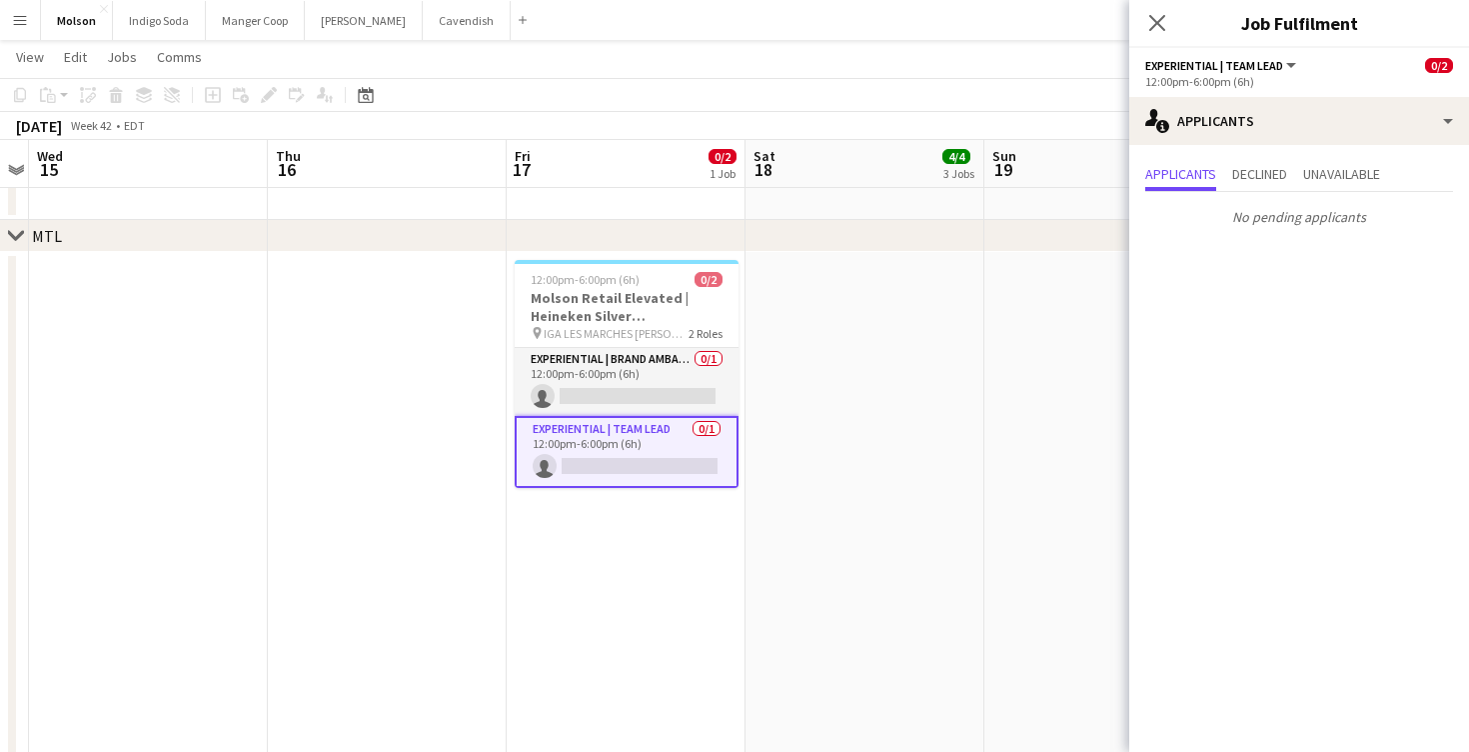
scroll to position [0, 689]
click at [623, 591] on app-date-cell "12:00pm-6:00pm (6h) 0/2 Molson Retail Elevated | Heineken Silver ([GEOGRAPHIC_D…" at bounding box center [625, 622] width 239 height 741
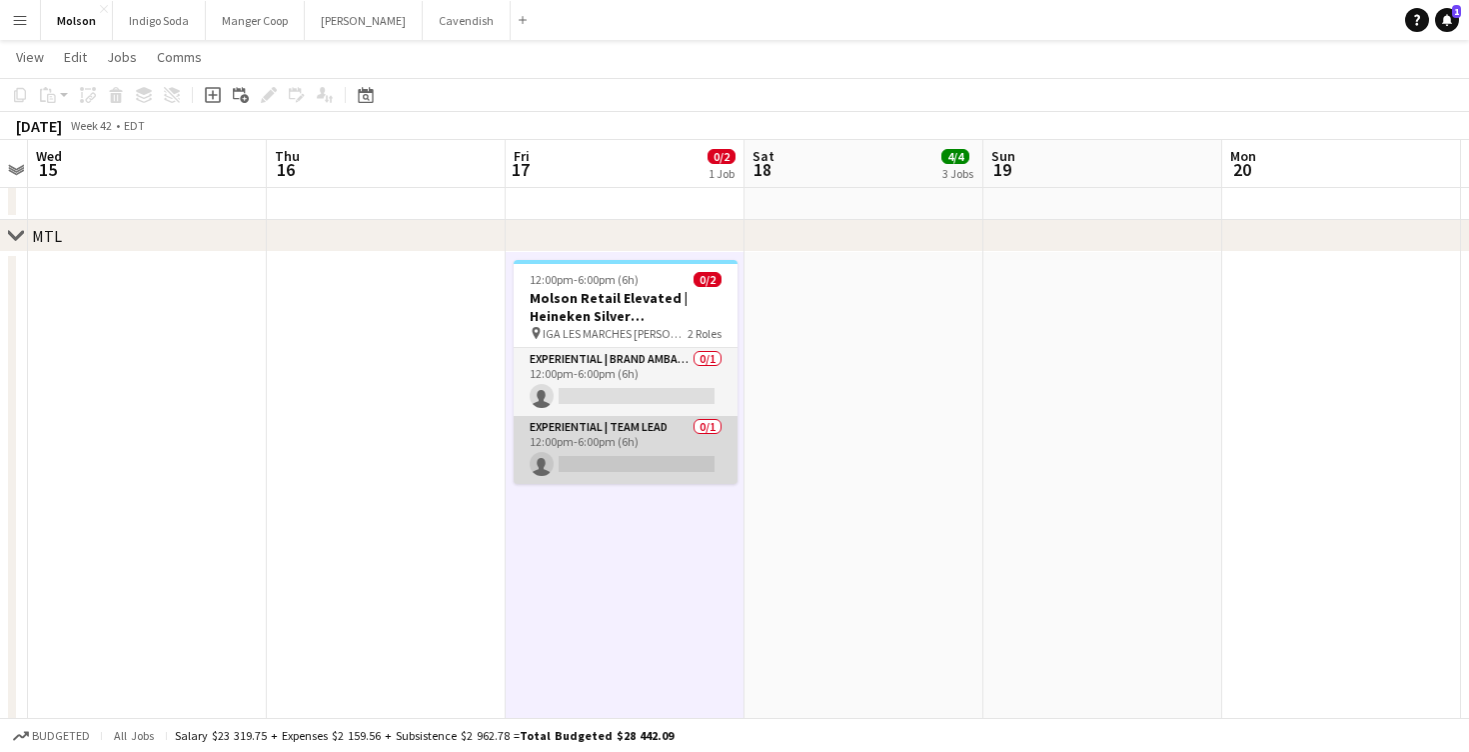
click at [659, 444] on app-card-role "Experiential | Team Lead 0/1 12:00pm-6:00pm (6h) single-neutral-actions" at bounding box center [626, 450] width 224 height 68
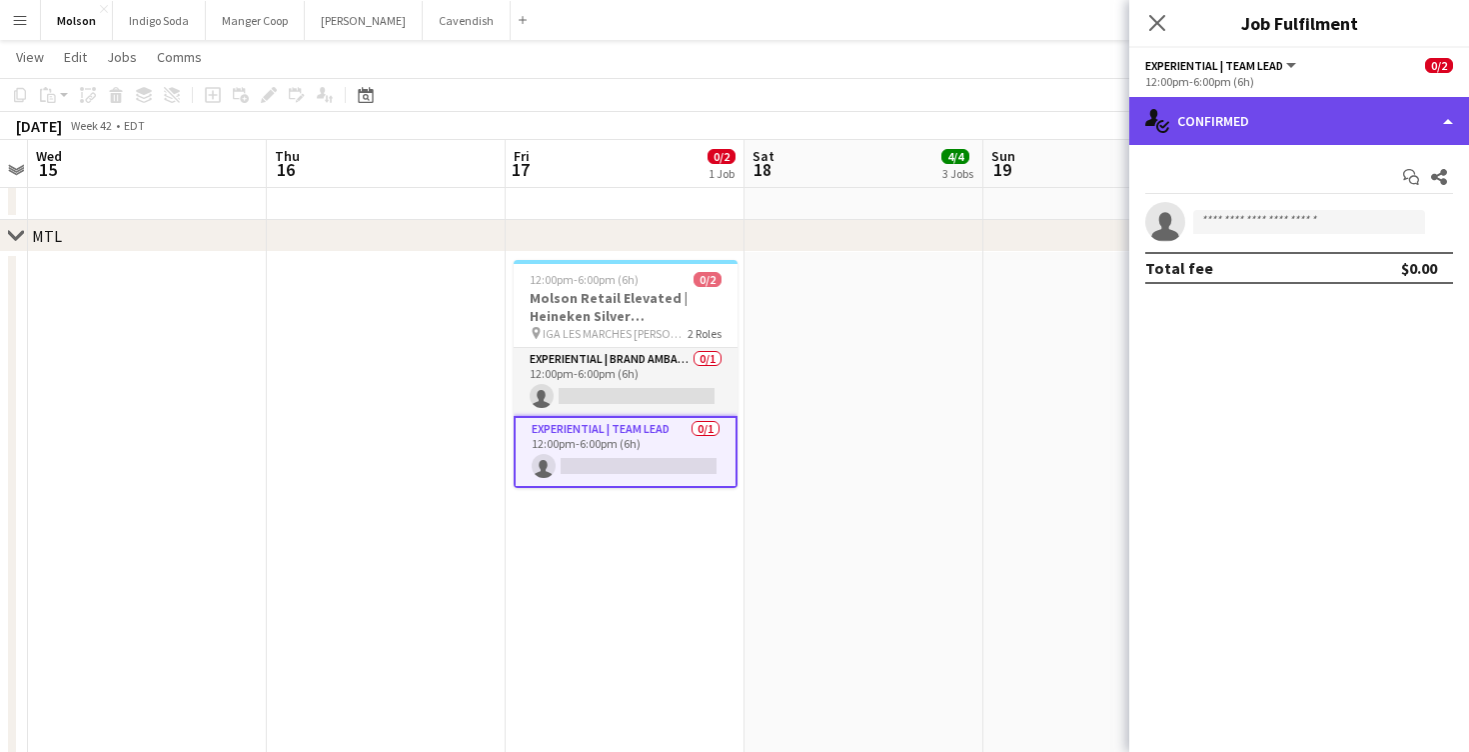
click at [1223, 124] on div "single-neutral-actions-check-2 Confirmed" at bounding box center [1299, 121] width 340 height 48
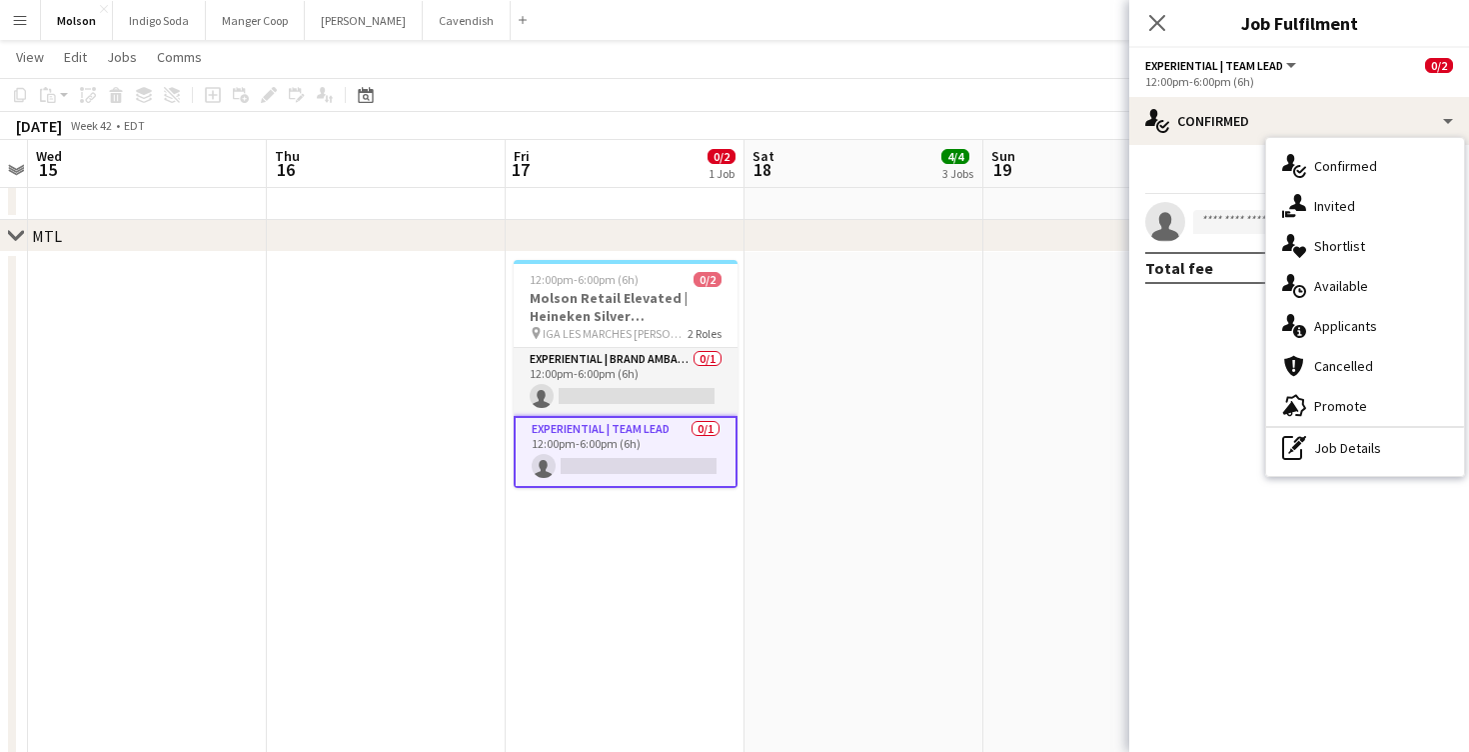
click at [1354, 322] on span "Applicants" at bounding box center [1345, 326] width 63 height 18
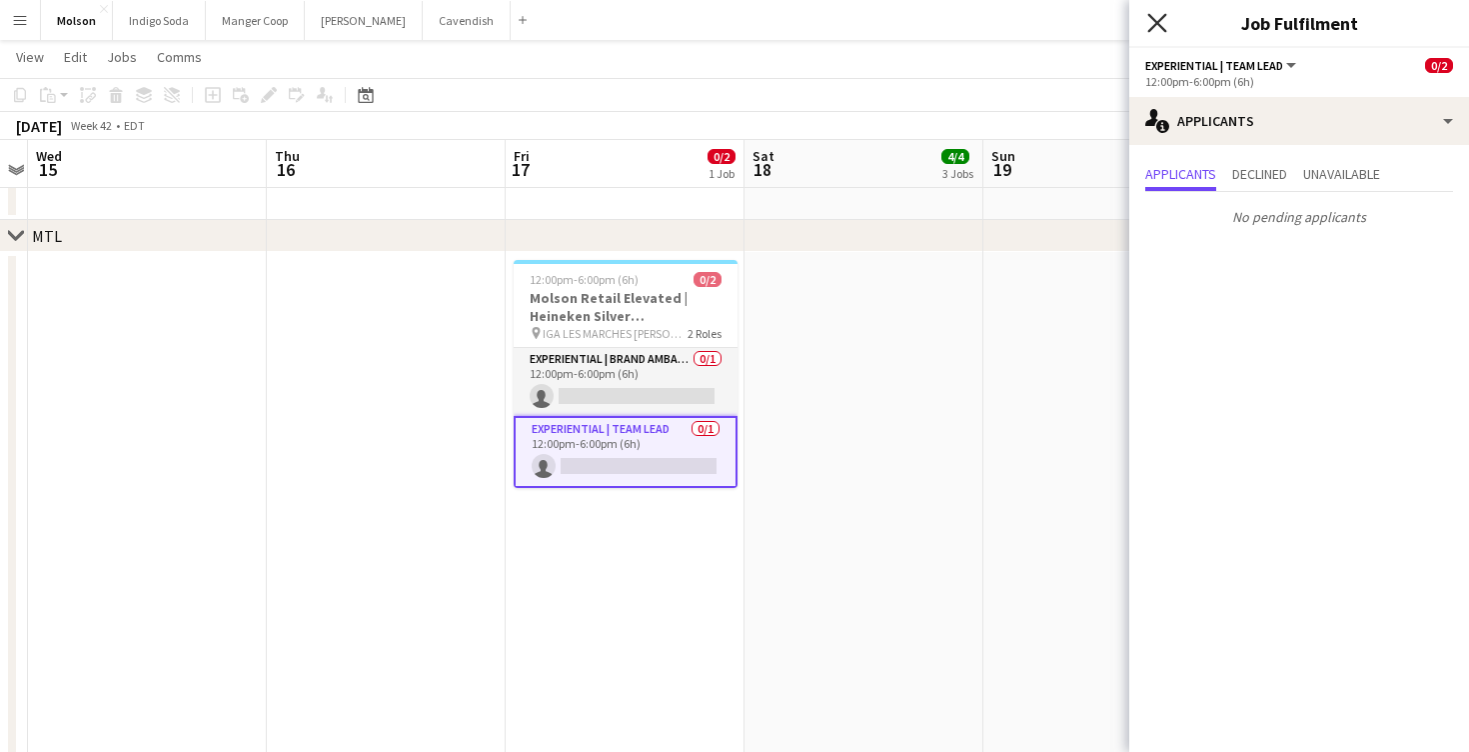
click at [1163, 29] on icon at bounding box center [1156, 22] width 19 height 19
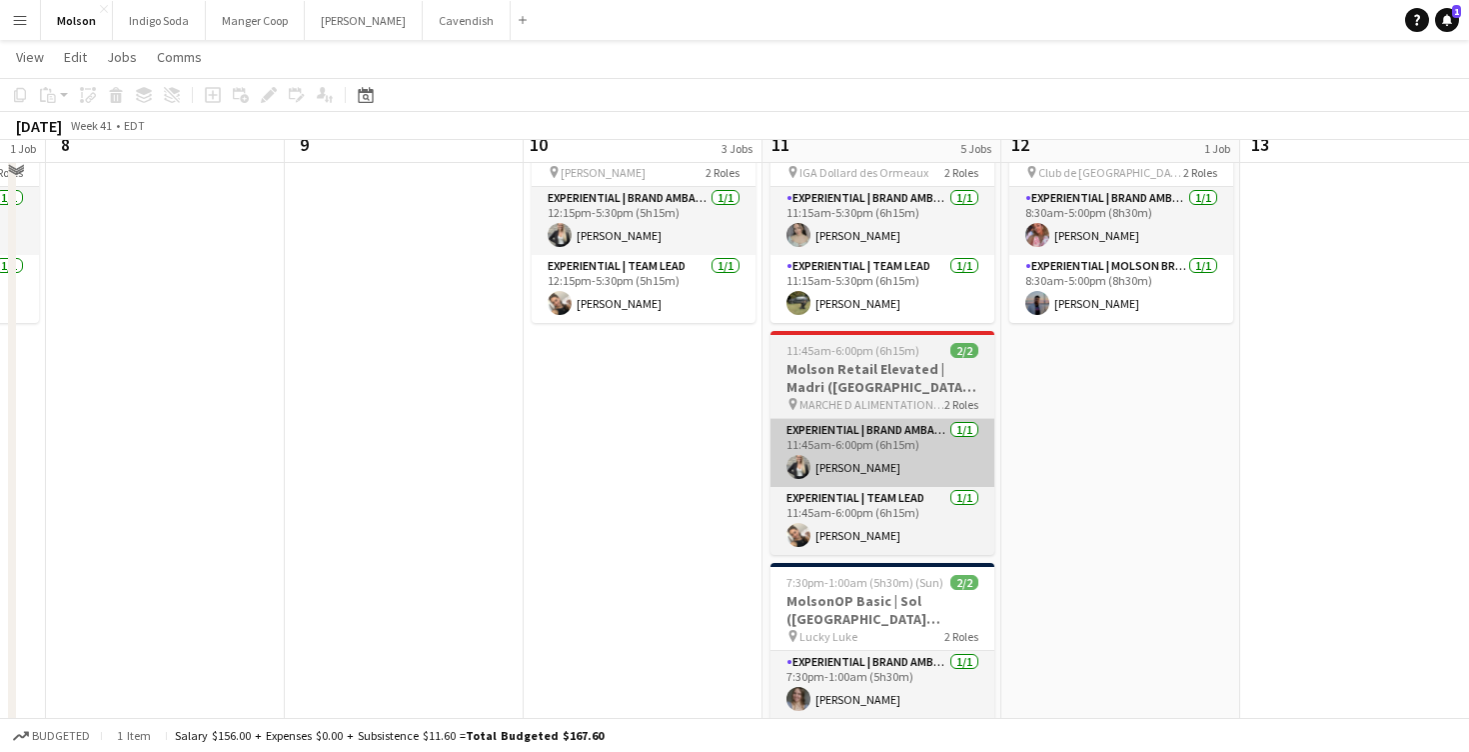
scroll to position [195, 0]
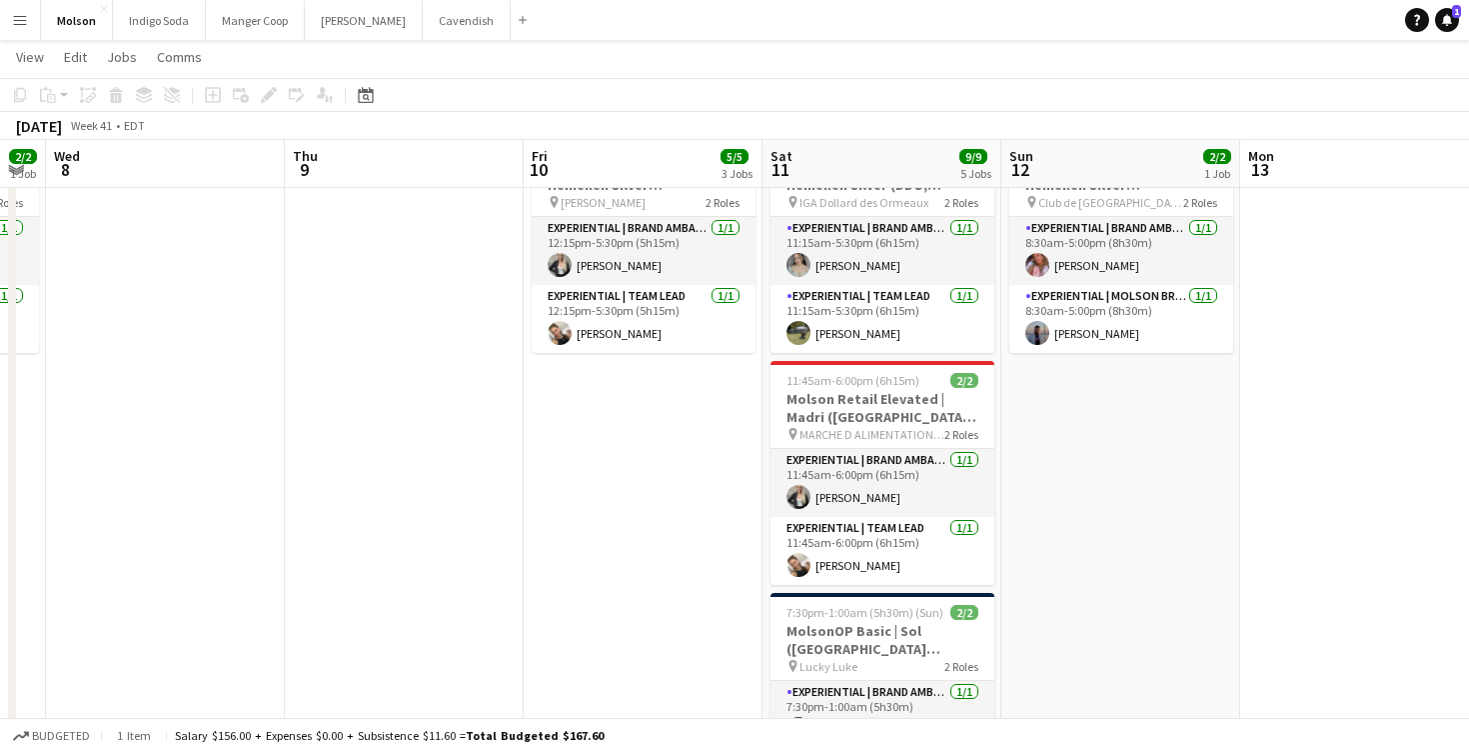
click at [12, 32] on button "Menu" at bounding box center [20, 20] width 40 height 40
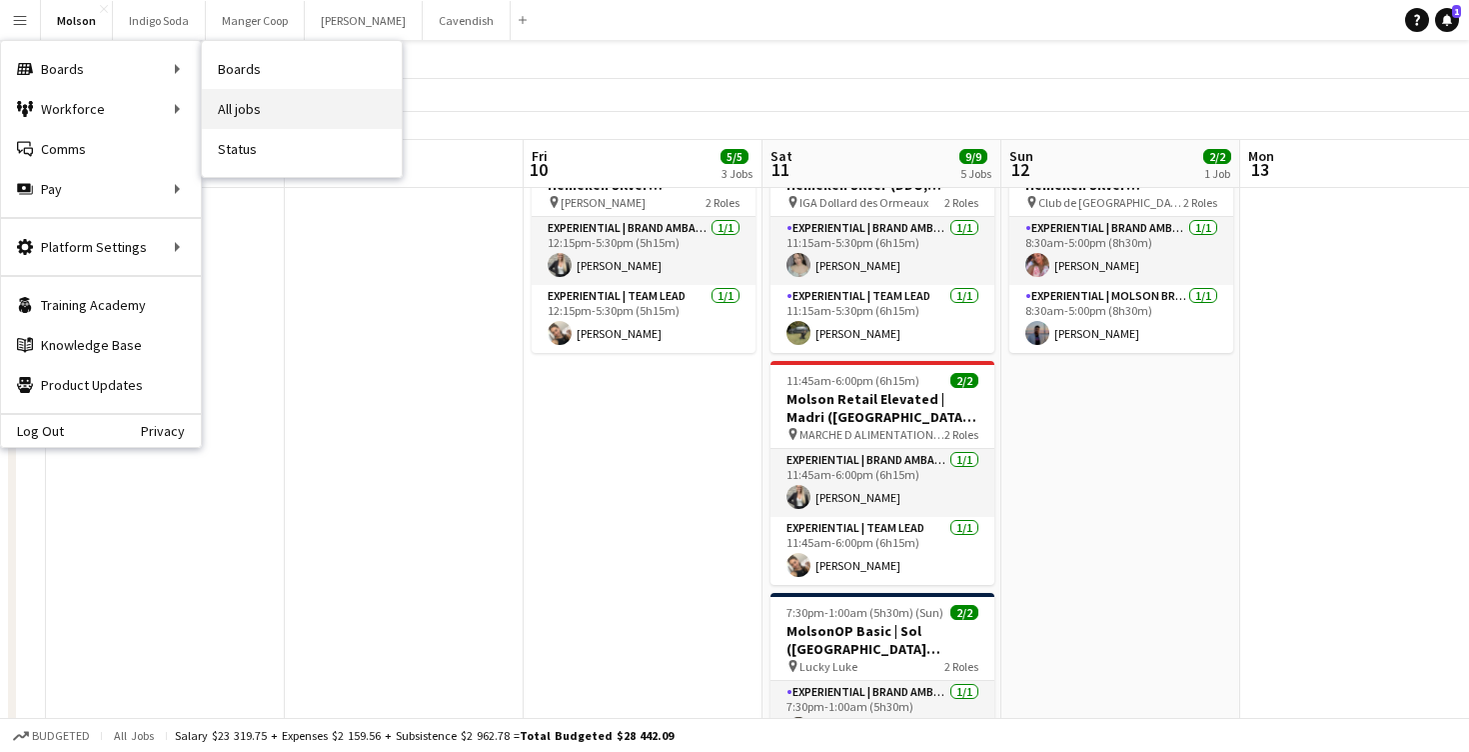
click at [274, 111] on link "All jobs" at bounding box center [302, 109] width 200 height 40
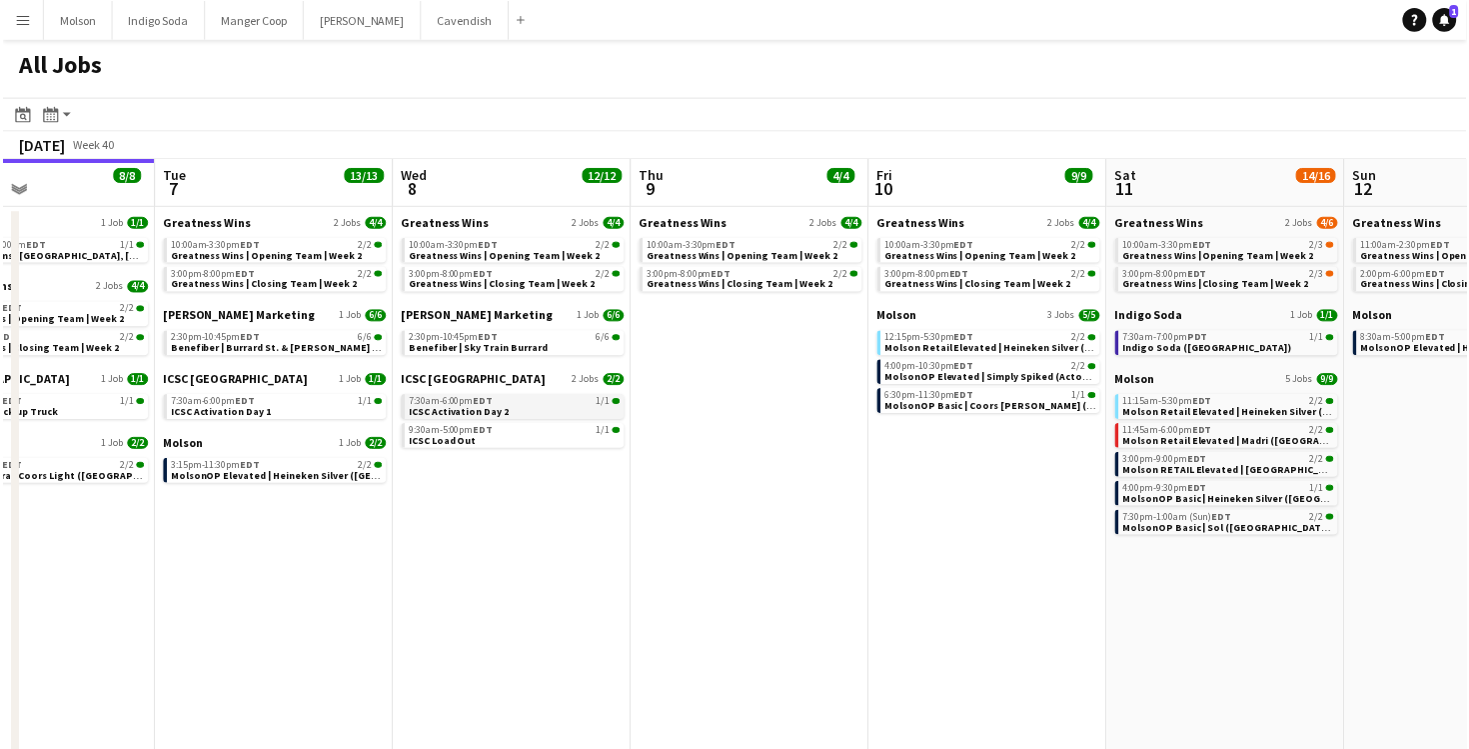
scroll to position [0, 557]
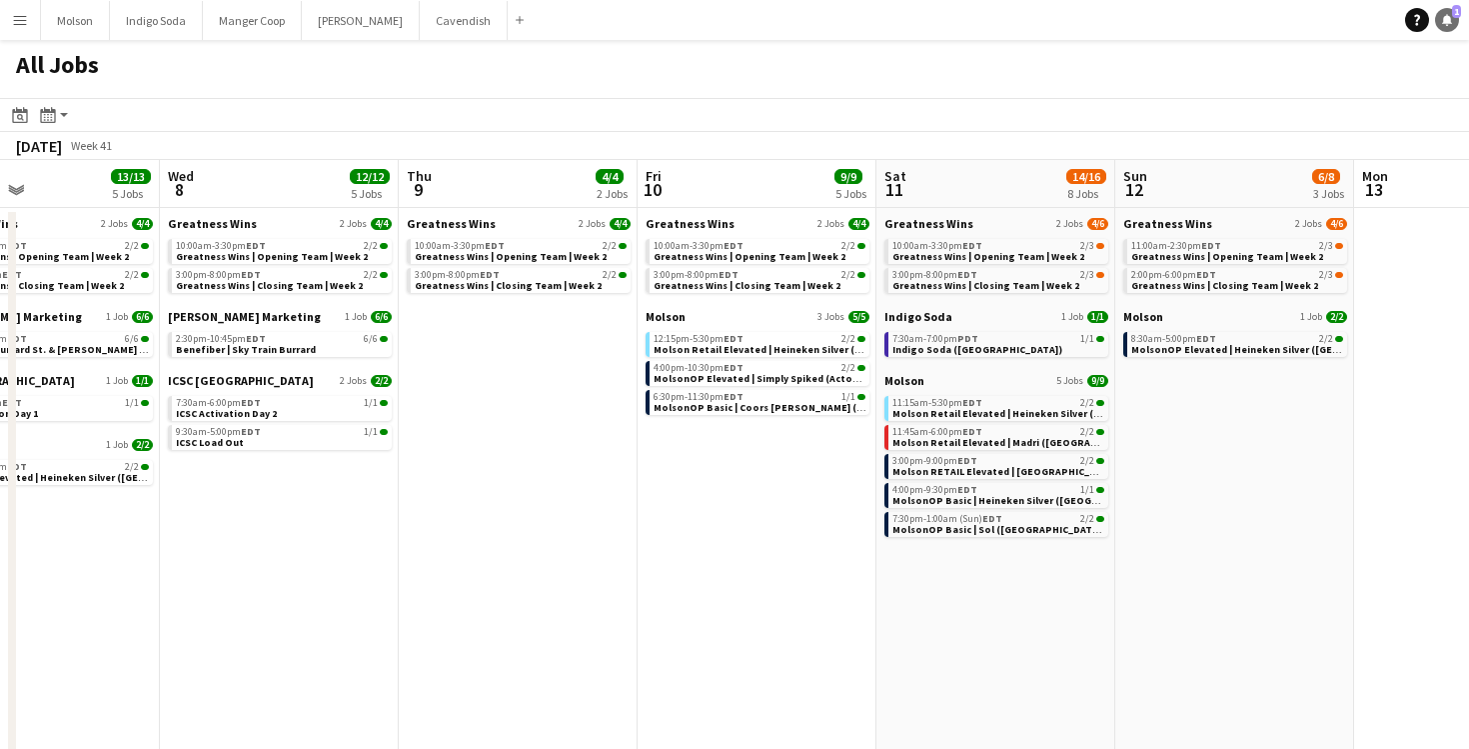
click at [1451, 18] on icon "Notifications" at bounding box center [1447, 20] width 12 height 12
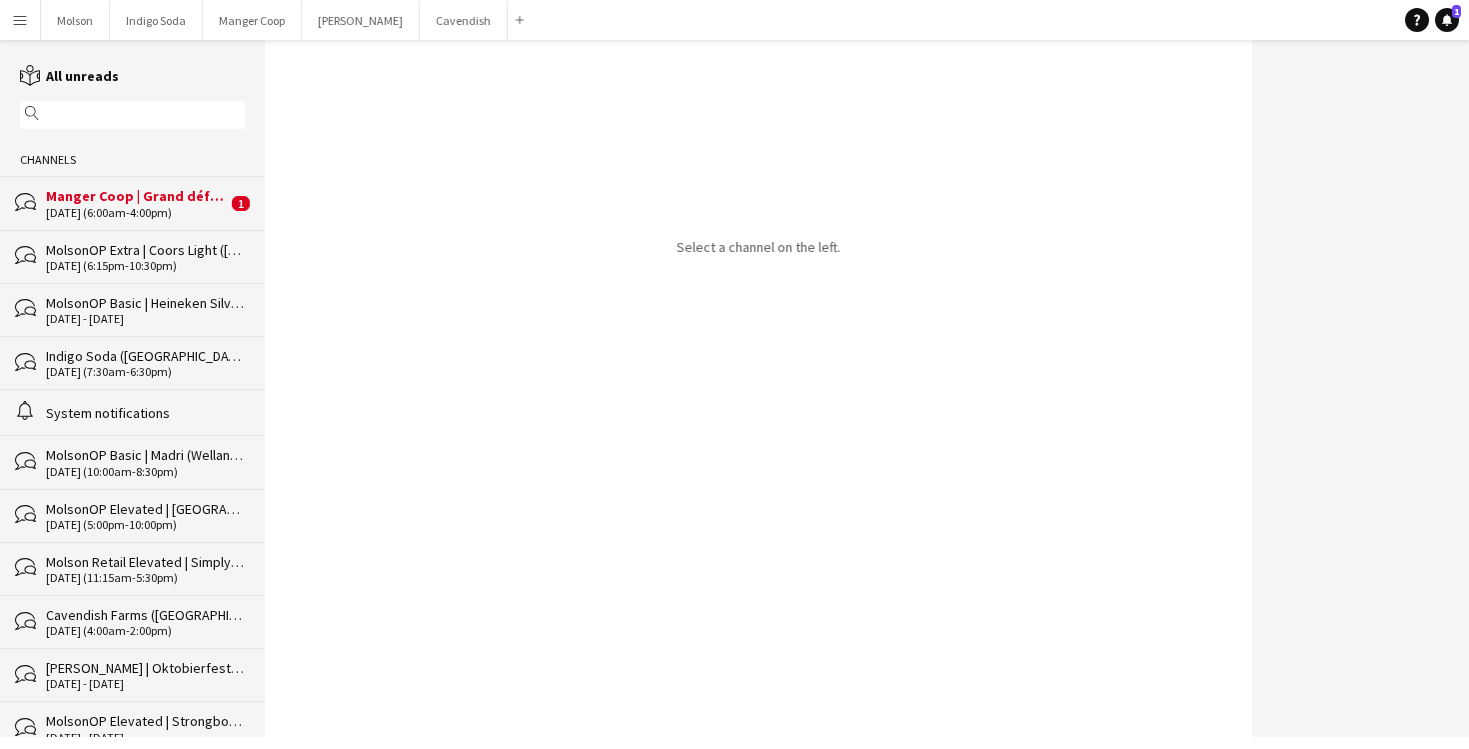
click at [143, 207] on div "[DATE] (6:00am-4:00pm)" at bounding box center [136, 213] width 181 height 14
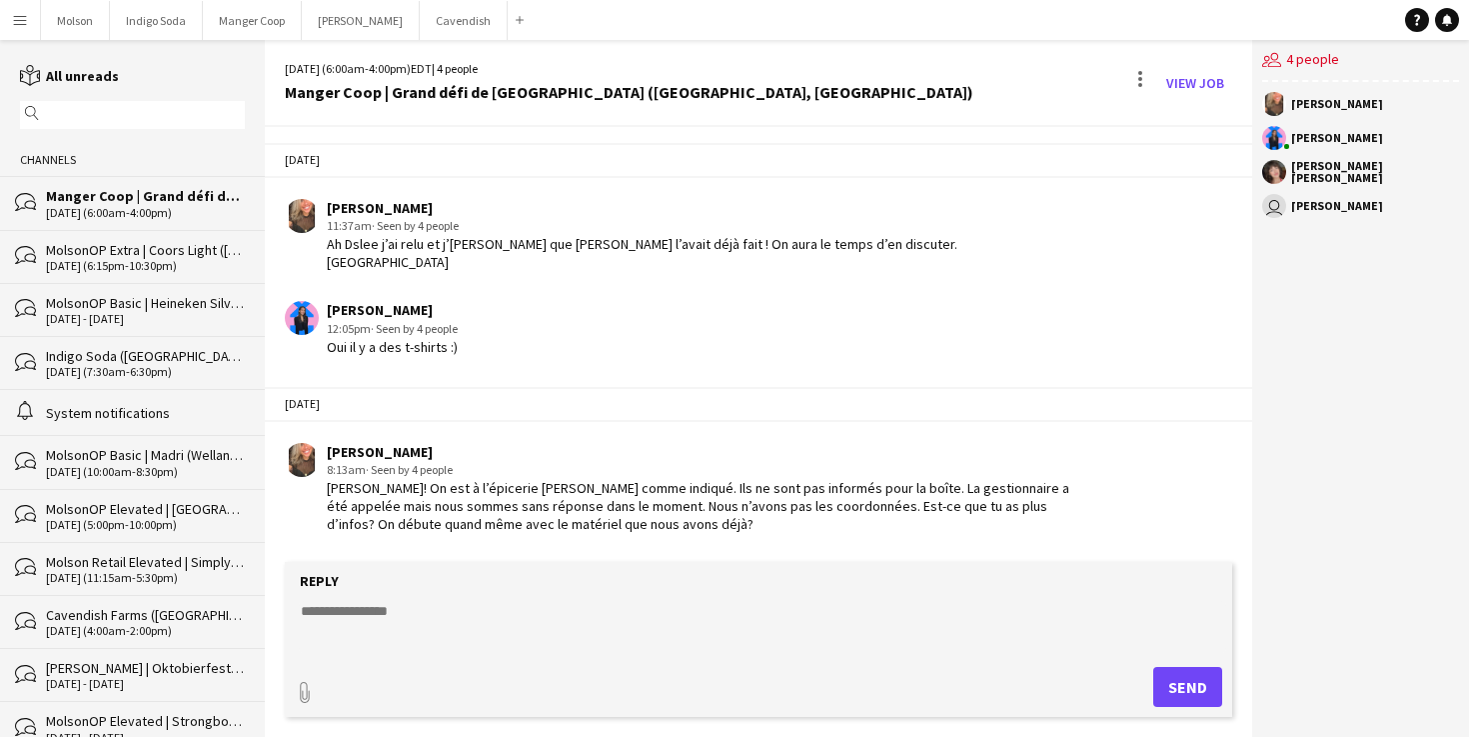
scroll to position [2468, 0]
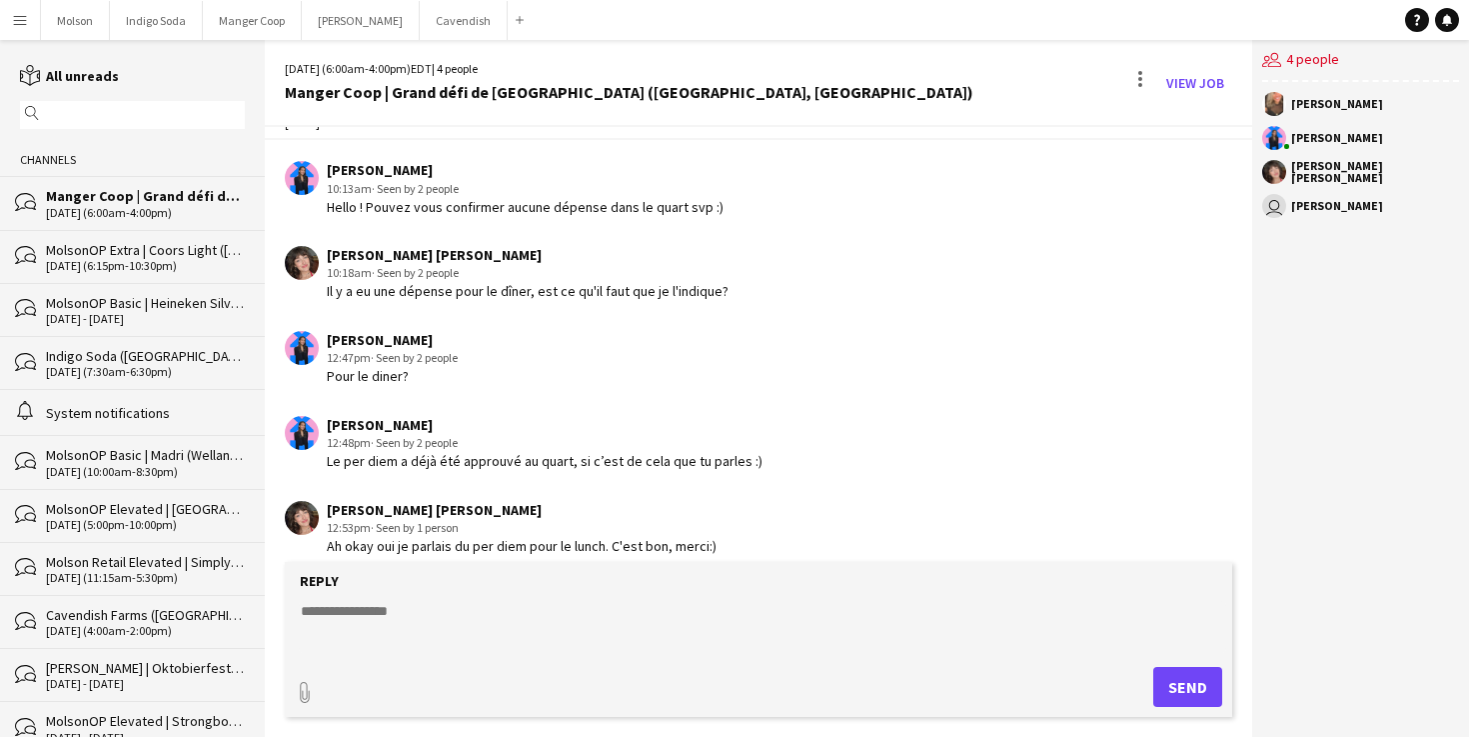
click at [402, 615] on textarea at bounding box center [762, 627] width 927 height 52
type textarea "*******"
click at [1174, 700] on button "Send" at bounding box center [1187, 687] width 69 height 40
